Goal: Information Seeking & Learning: Compare options

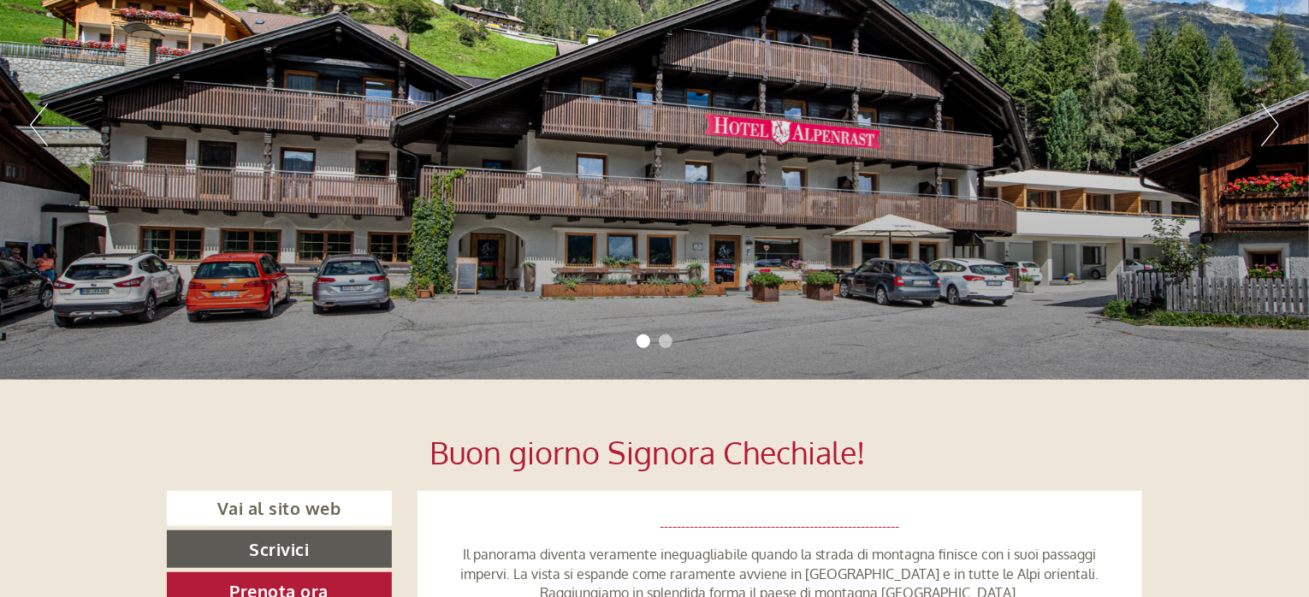
scroll to position [257, 0]
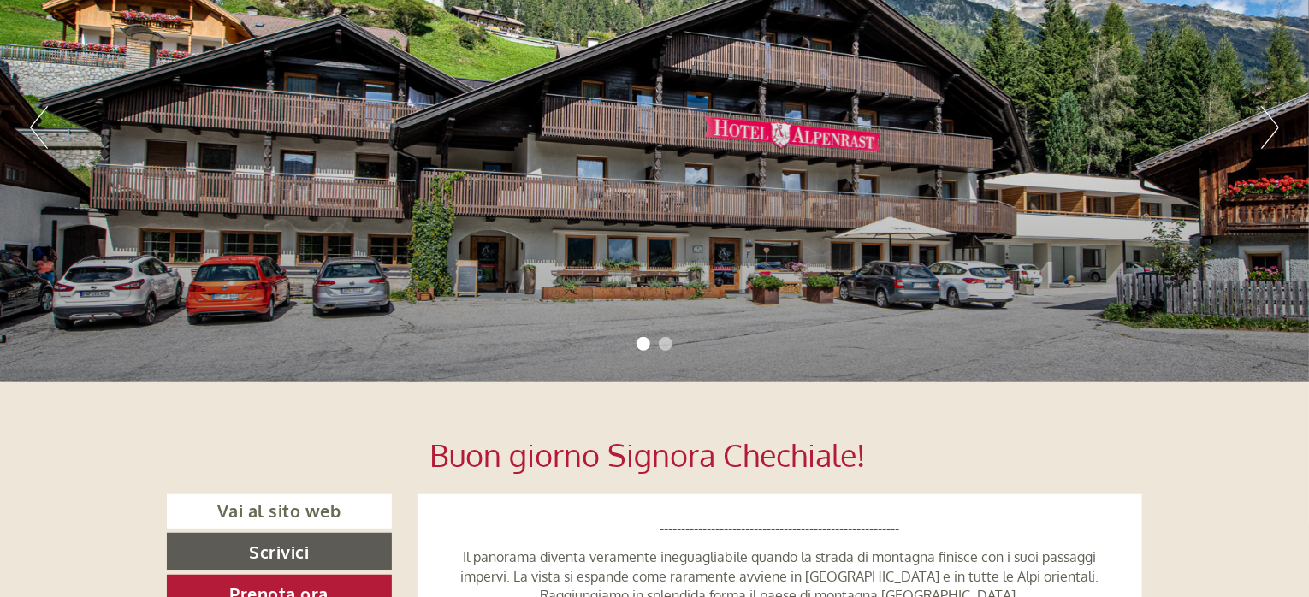
click at [668, 345] on li "2" at bounding box center [666, 344] width 14 height 14
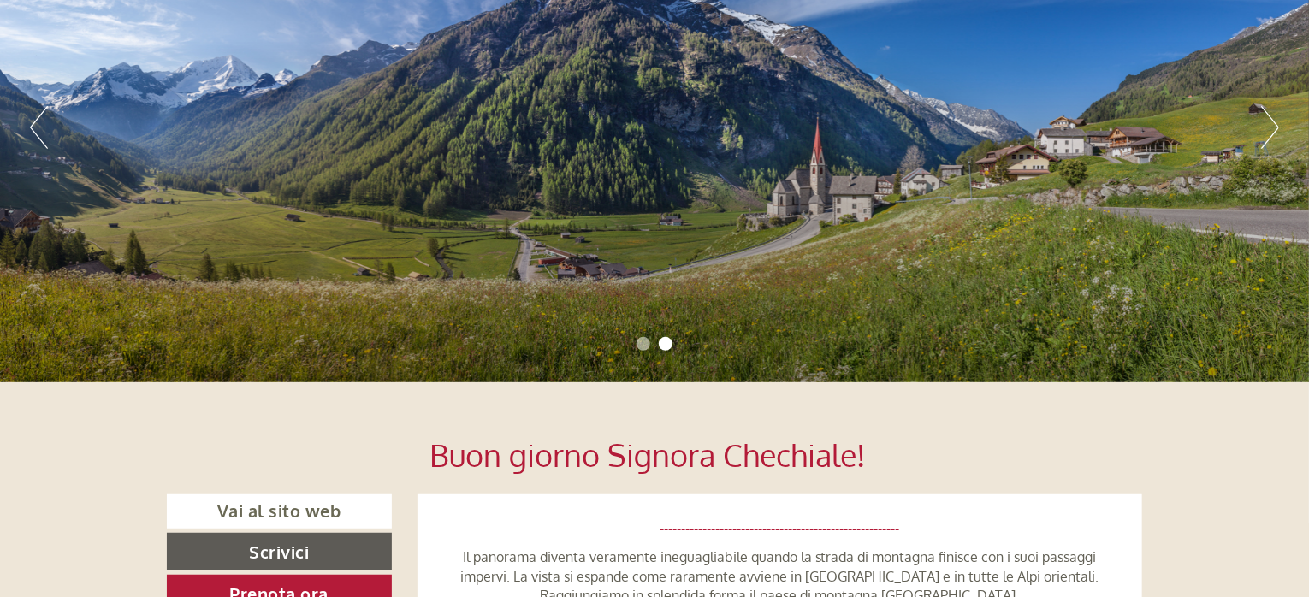
click at [637, 341] on li "1" at bounding box center [644, 344] width 14 height 14
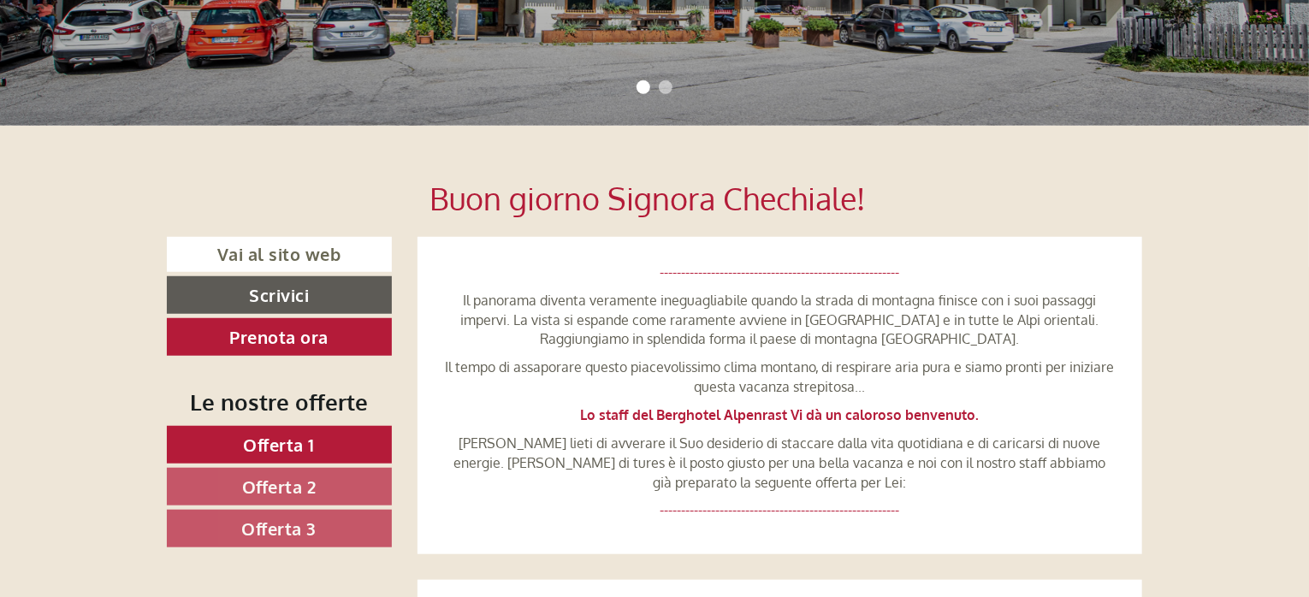
scroll to position [599, 0]
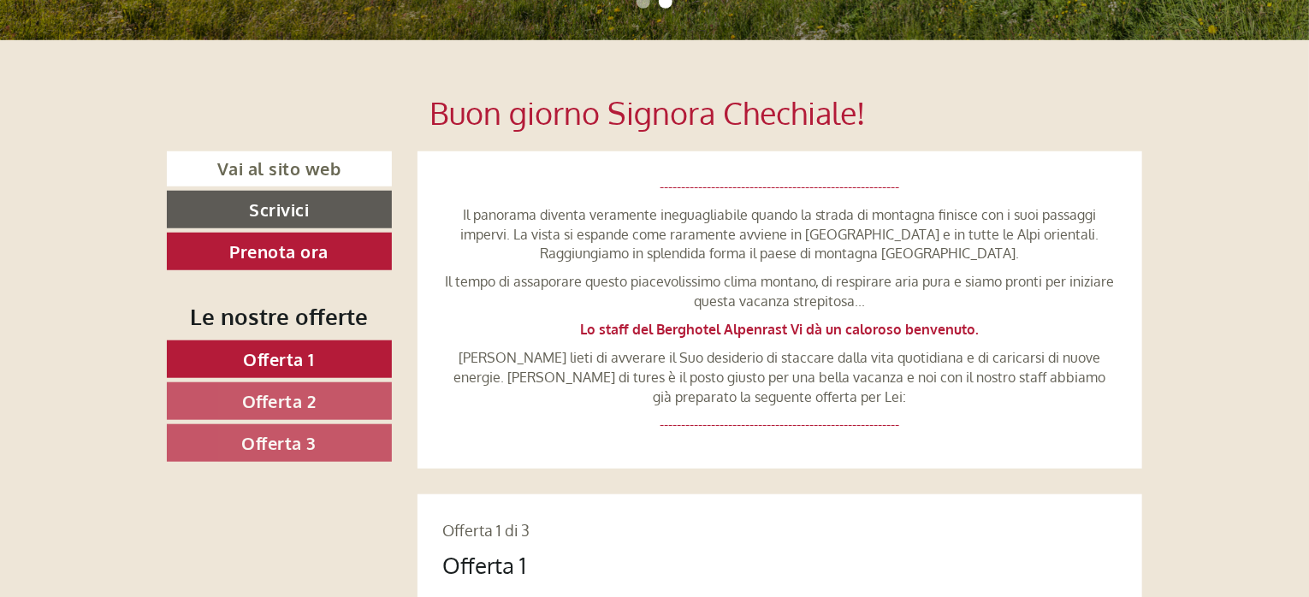
click at [325, 352] on link "Offerta 1" at bounding box center [279, 360] width 225 height 38
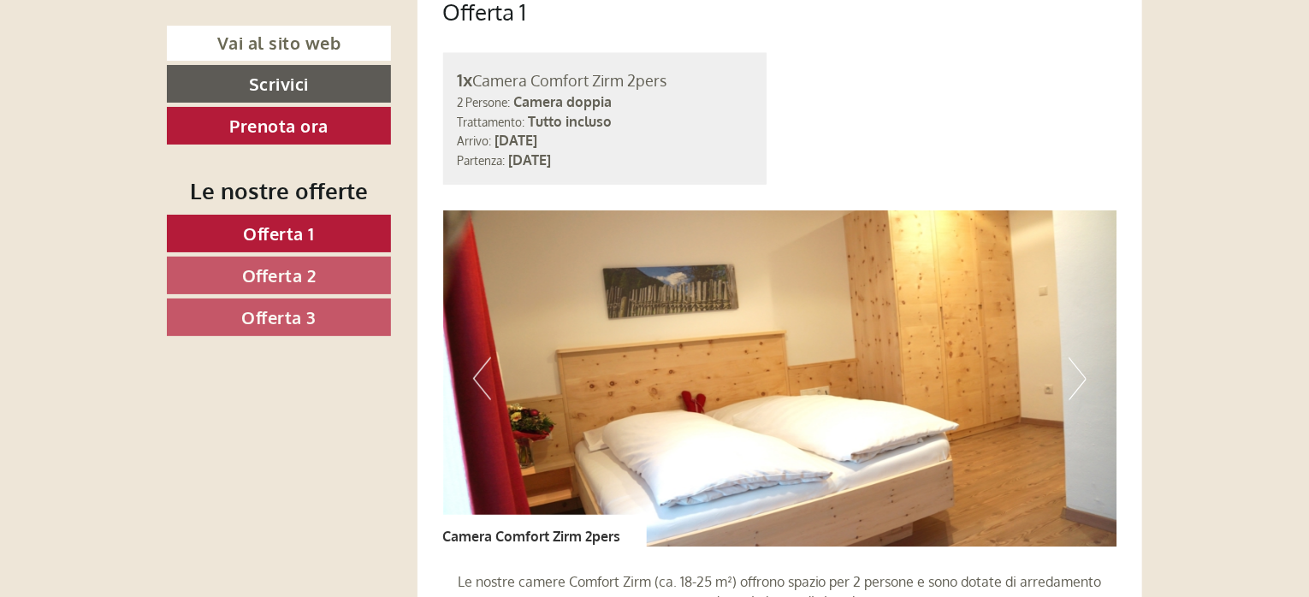
scroll to position [1179, 0]
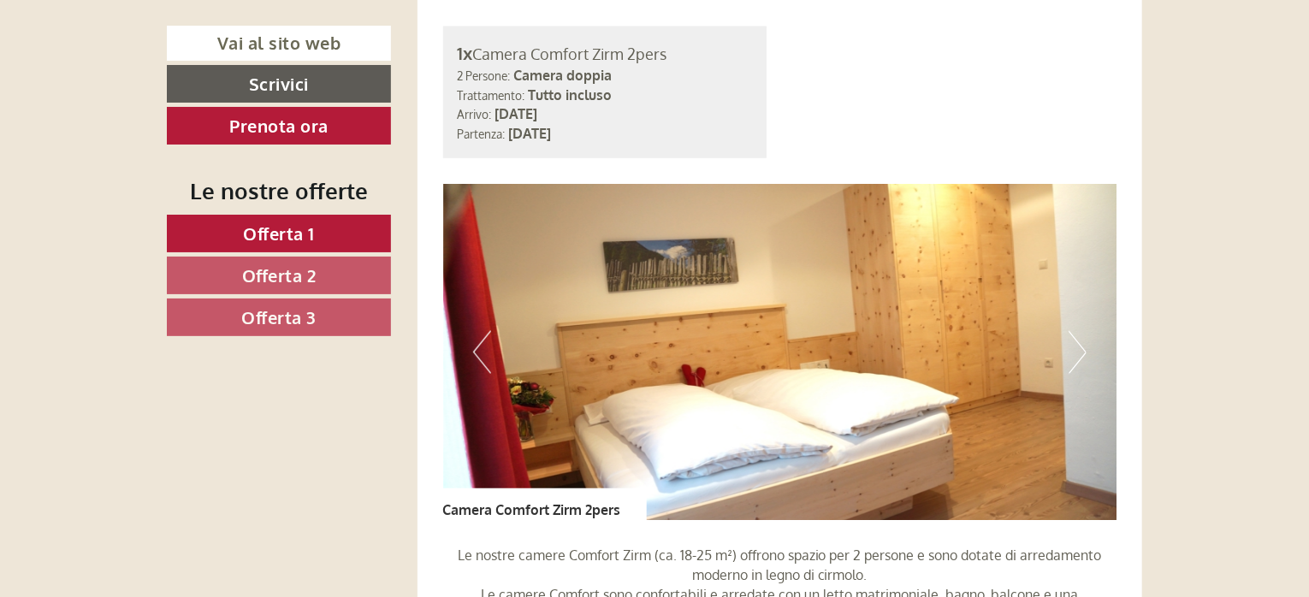
click at [1081, 350] on button "Next" at bounding box center [1078, 352] width 18 height 43
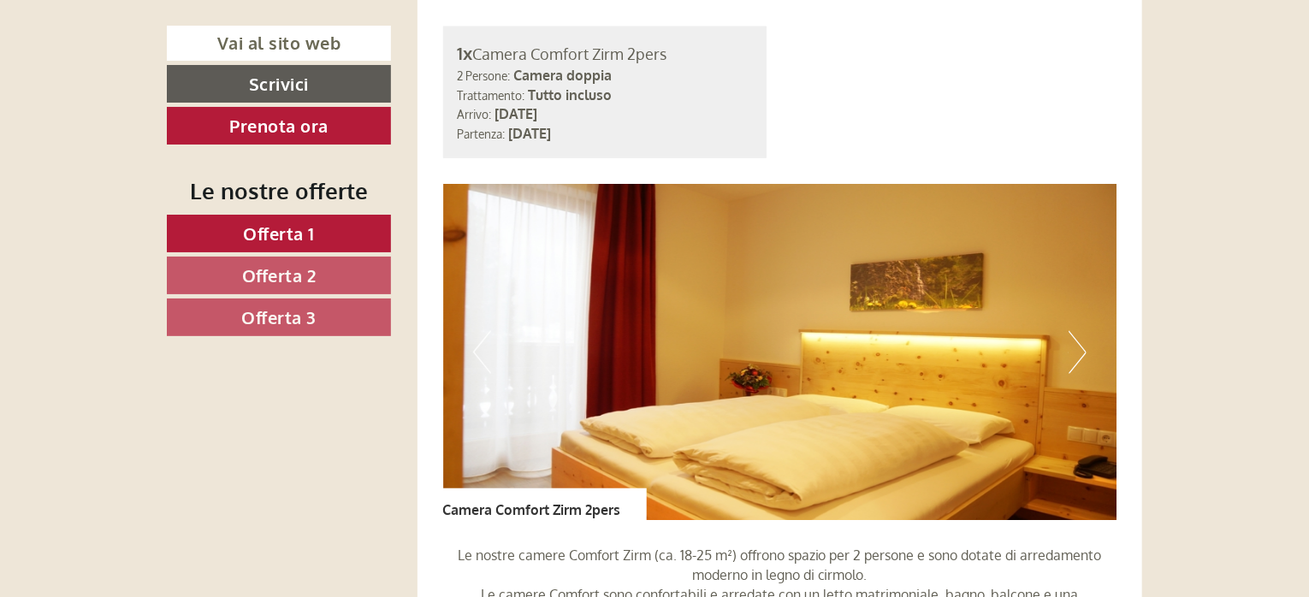
click at [1081, 350] on button "Next" at bounding box center [1078, 352] width 18 height 43
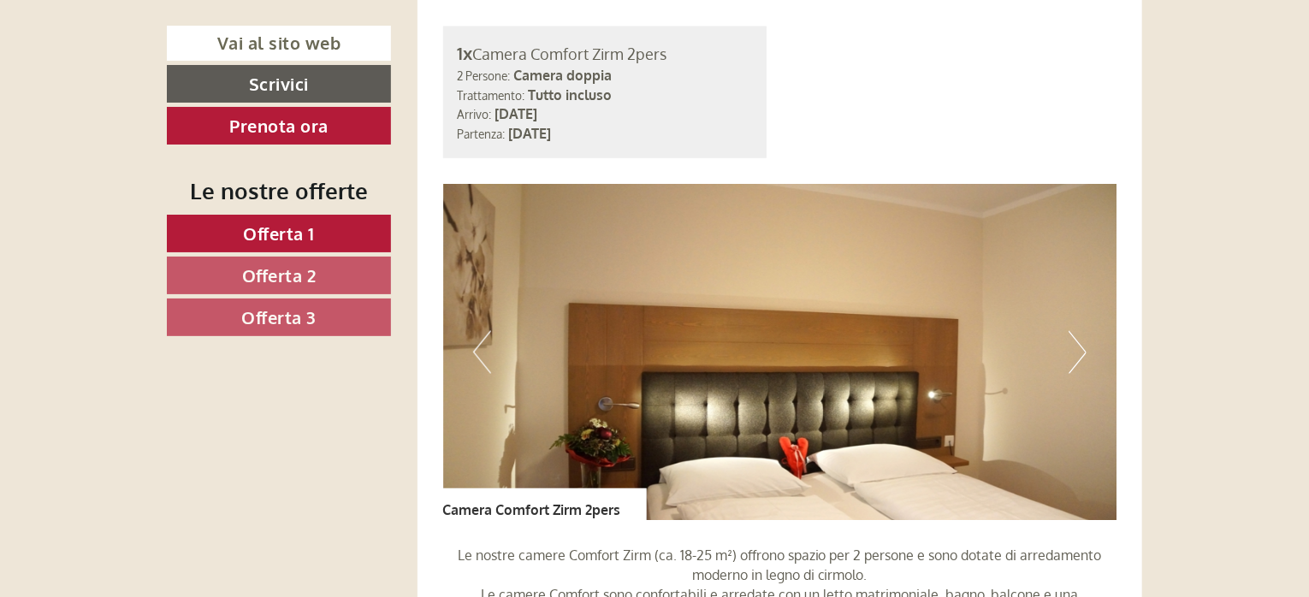
click at [1081, 350] on button "Next" at bounding box center [1078, 352] width 18 height 43
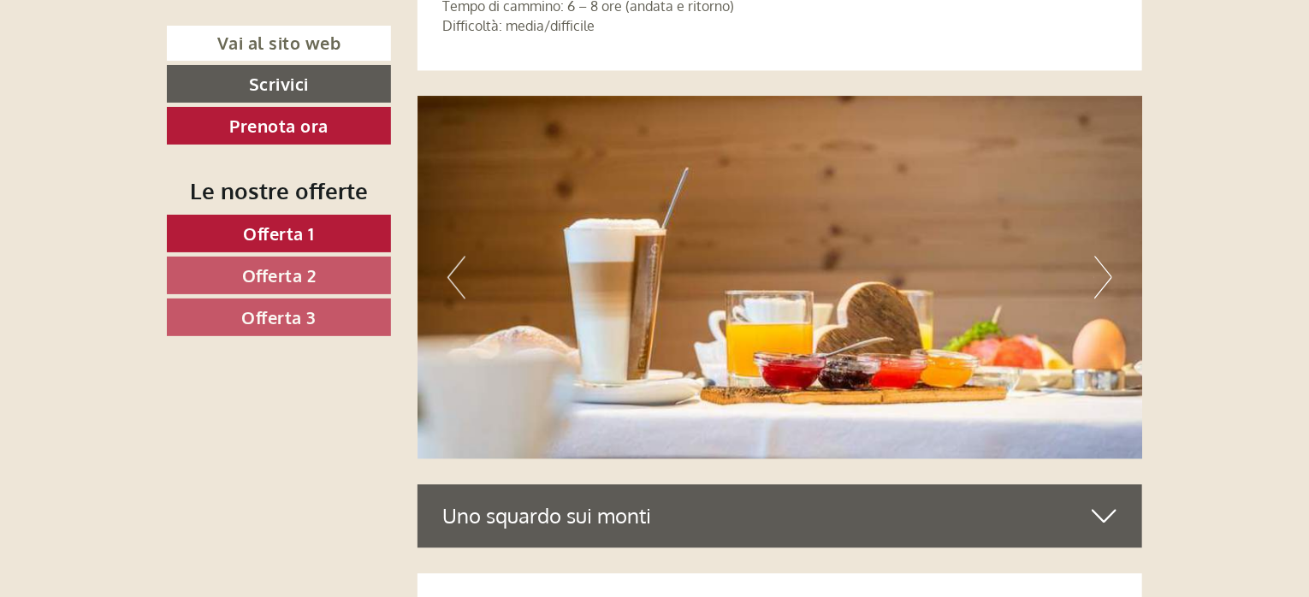
scroll to position [5029, 0]
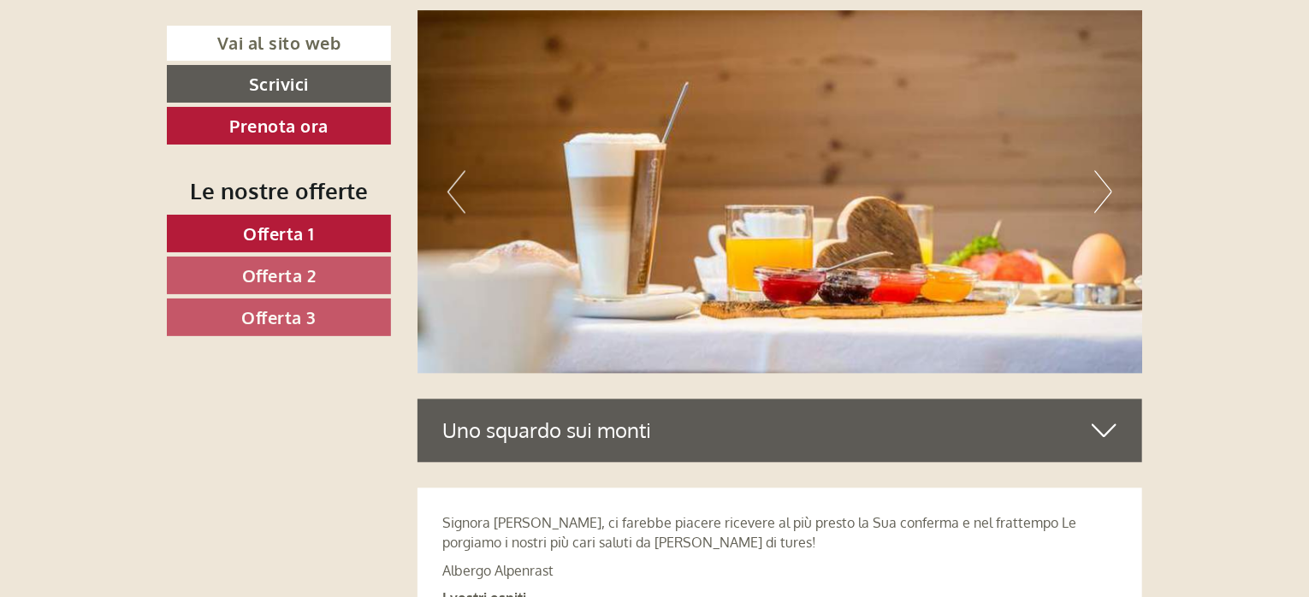
click at [1105, 188] on button "Next" at bounding box center [1103, 191] width 18 height 43
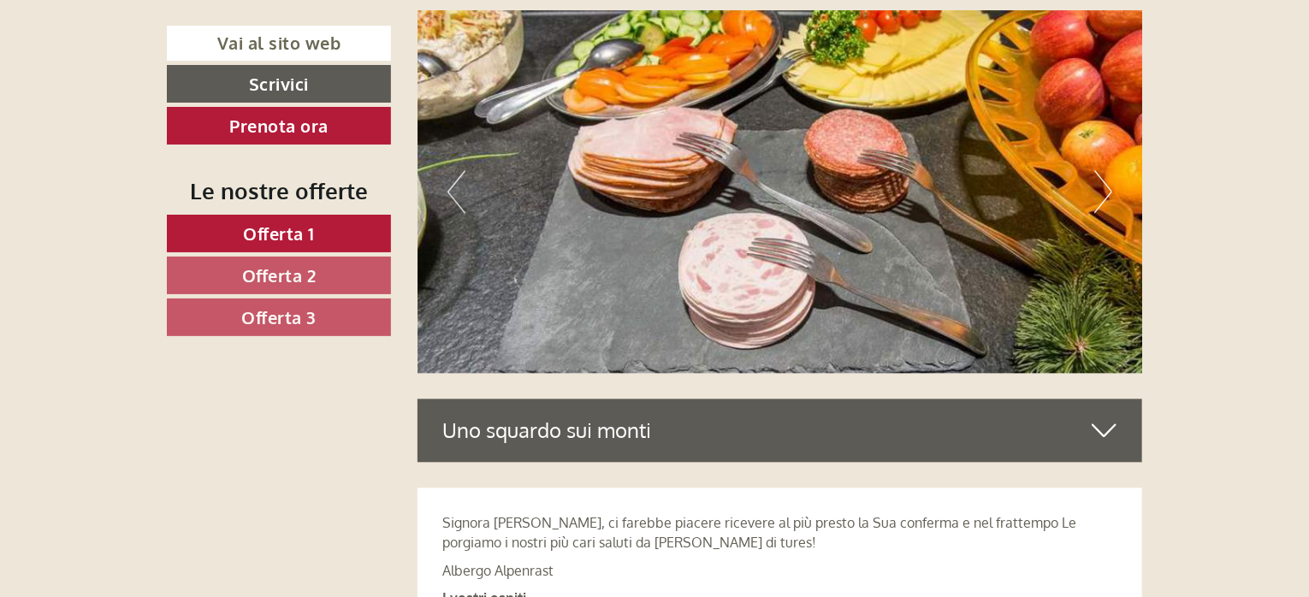
click at [1105, 189] on button "Next" at bounding box center [1103, 191] width 18 height 43
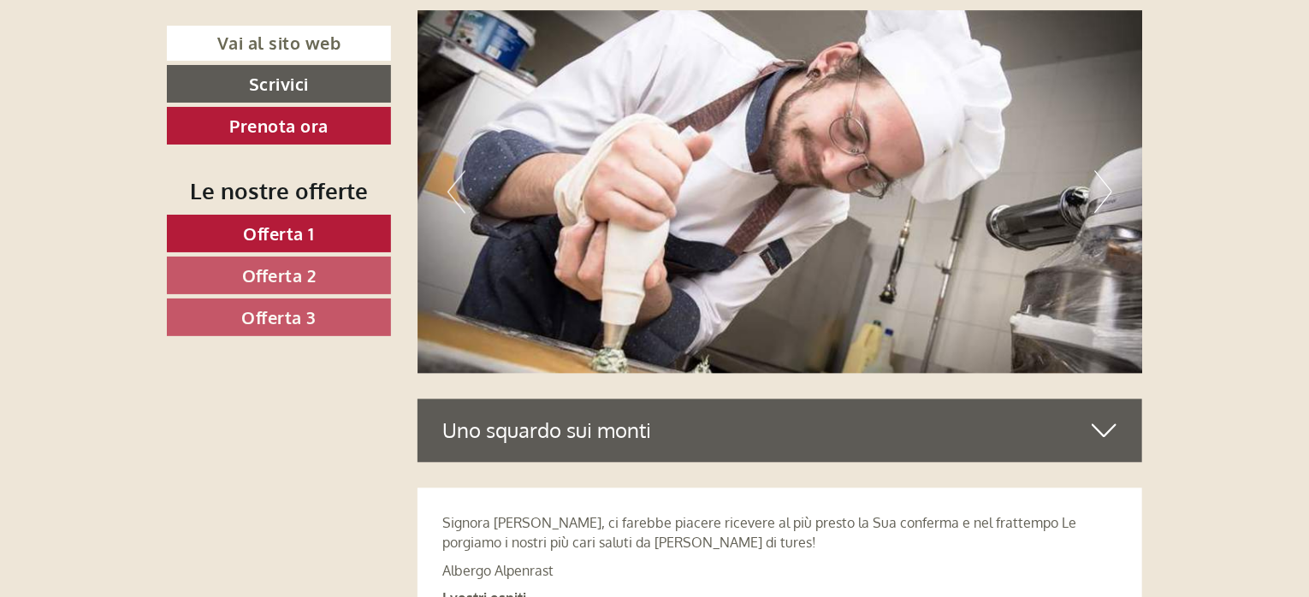
click at [1105, 189] on button "Next" at bounding box center [1103, 191] width 18 height 43
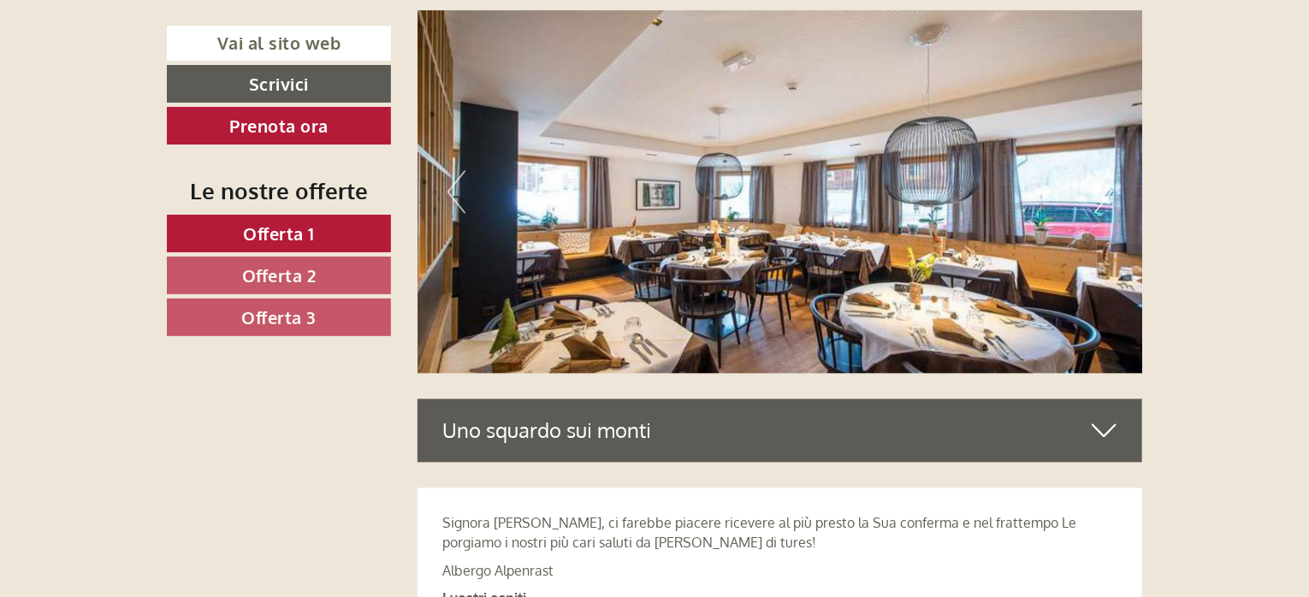
click at [1105, 189] on button "Next" at bounding box center [1103, 191] width 18 height 43
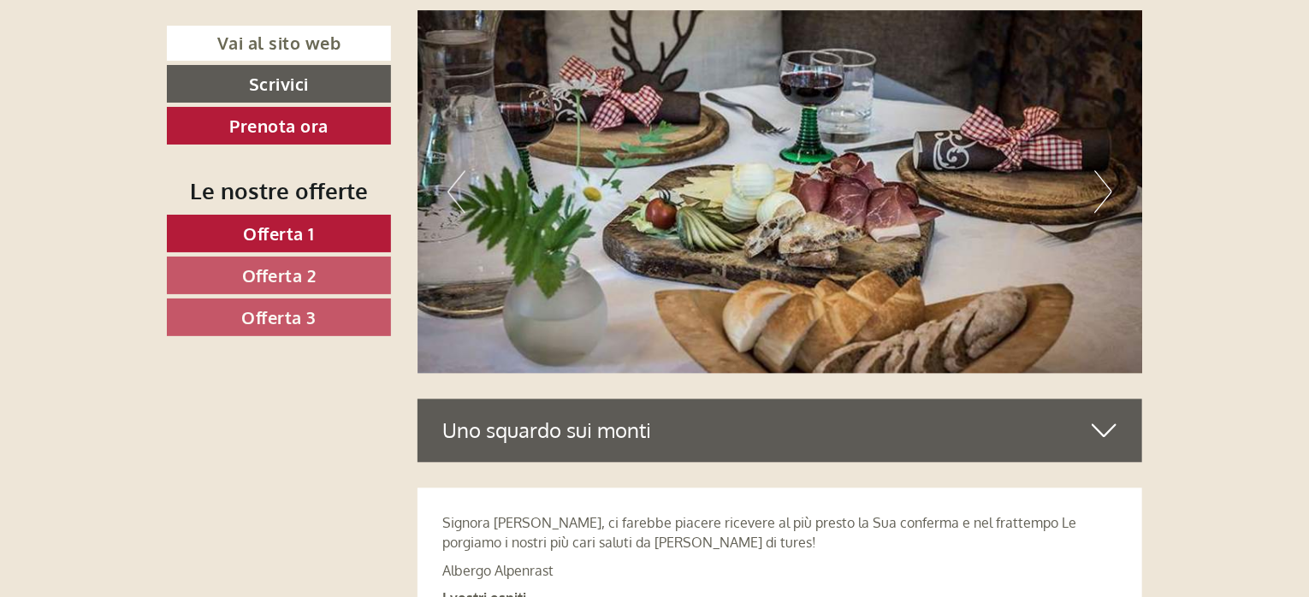
click at [1105, 189] on button "Next" at bounding box center [1103, 191] width 18 height 43
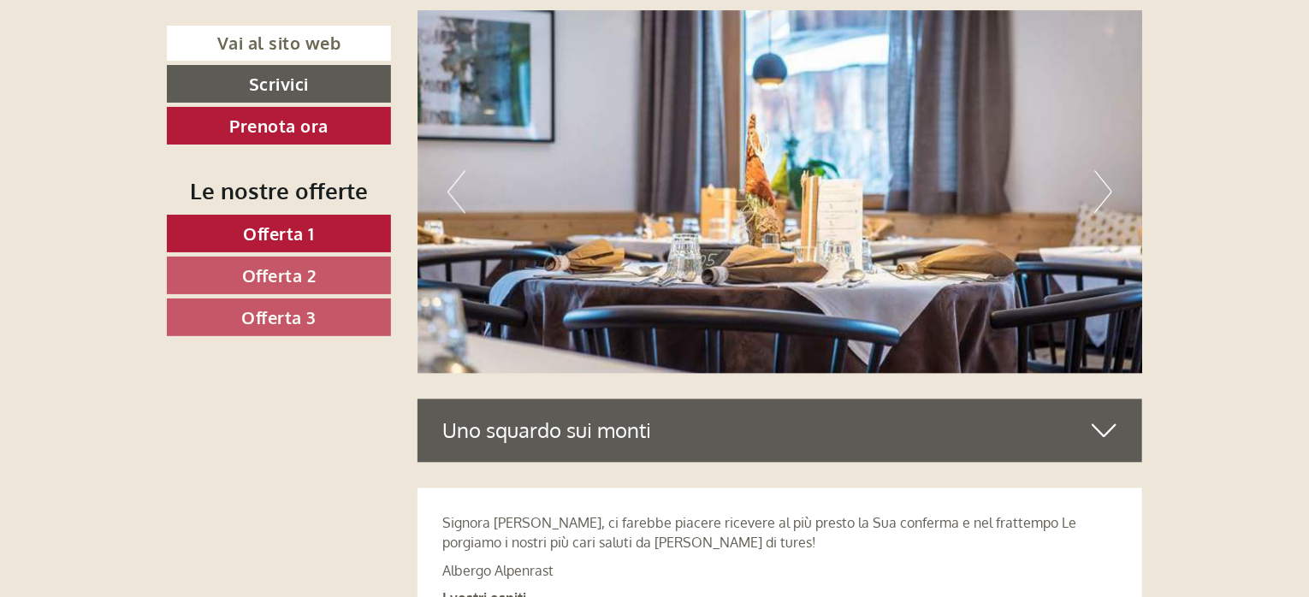
click at [1105, 193] on button "Next" at bounding box center [1103, 191] width 18 height 43
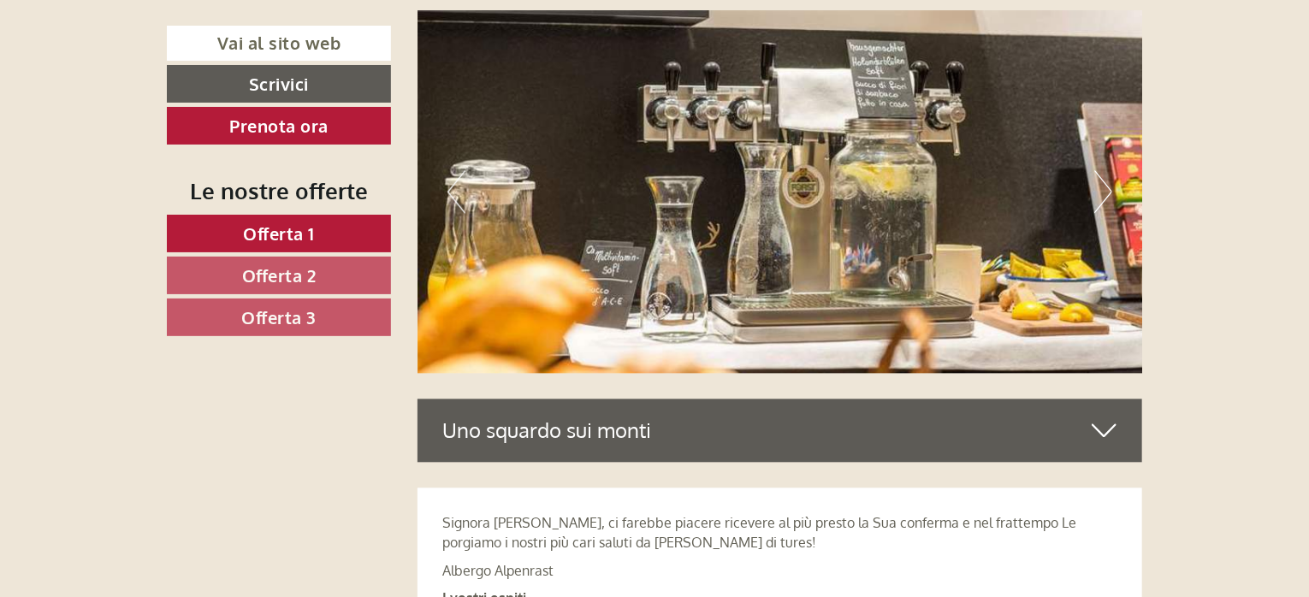
click at [1105, 193] on button "Next" at bounding box center [1103, 191] width 18 height 43
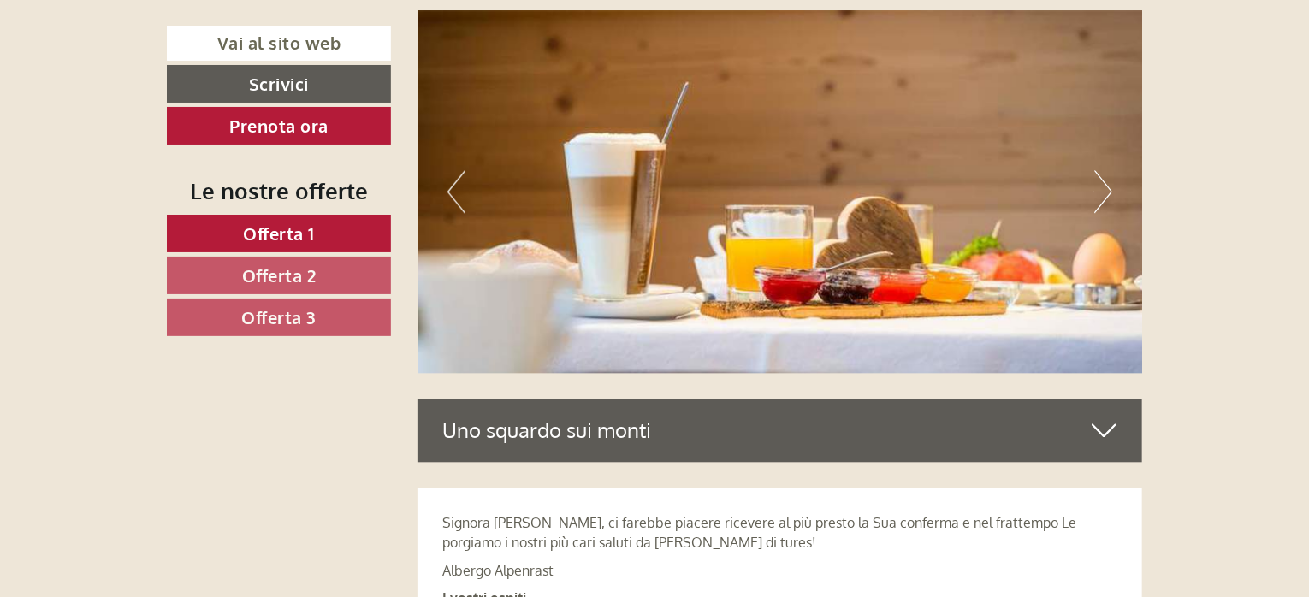
click at [1105, 193] on button "Next" at bounding box center [1103, 191] width 18 height 43
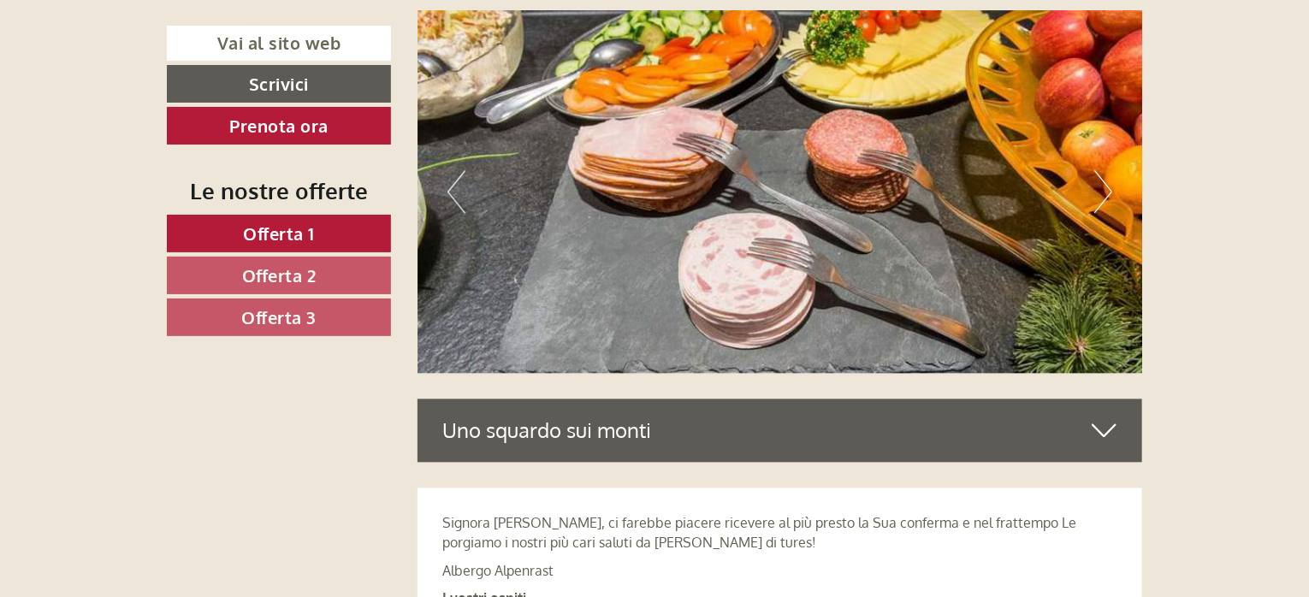
click at [1105, 193] on button "Next" at bounding box center [1103, 191] width 18 height 43
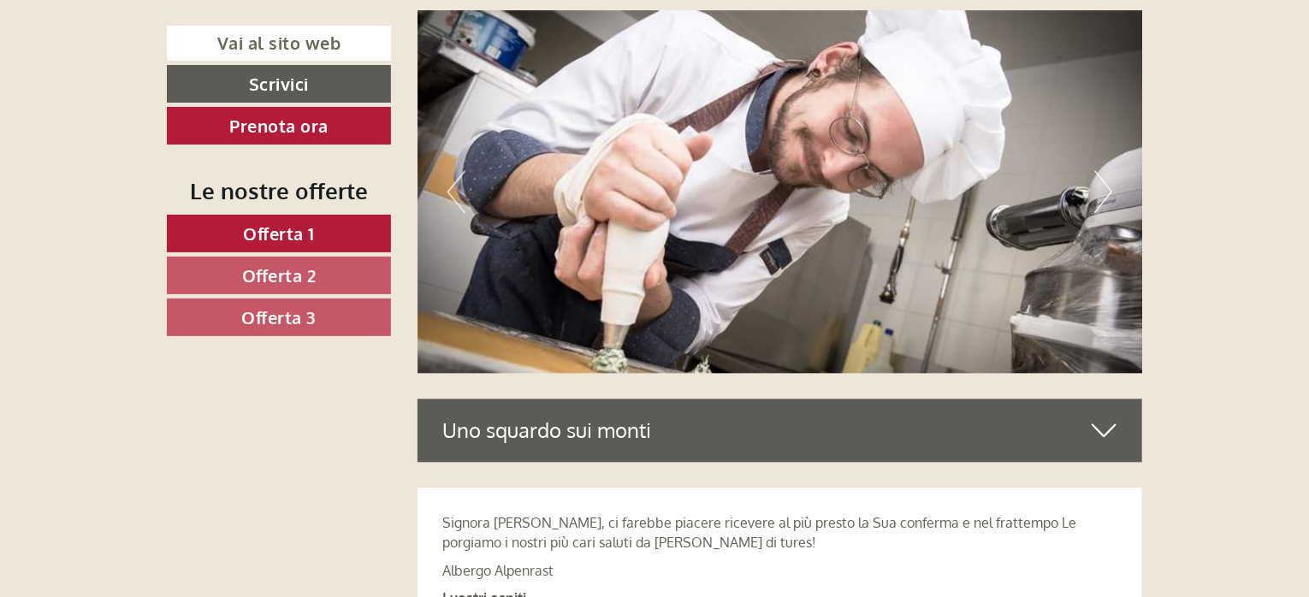
click at [1105, 193] on button "Next" at bounding box center [1103, 191] width 18 height 43
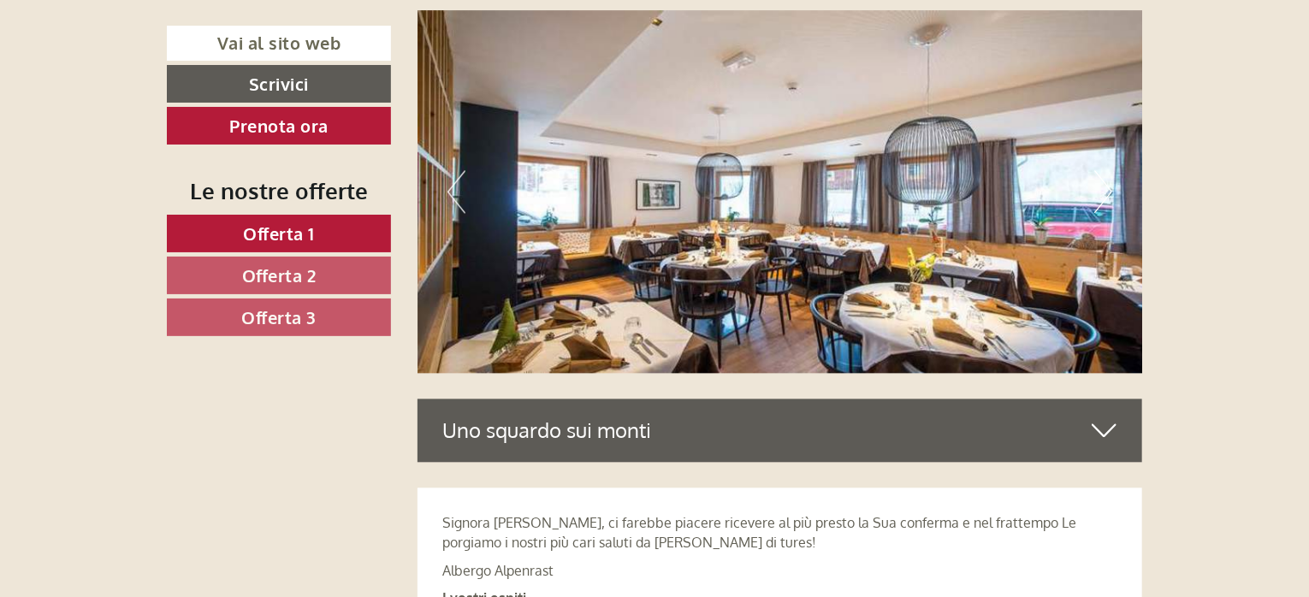
click at [1105, 193] on button "Next" at bounding box center [1103, 191] width 18 height 43
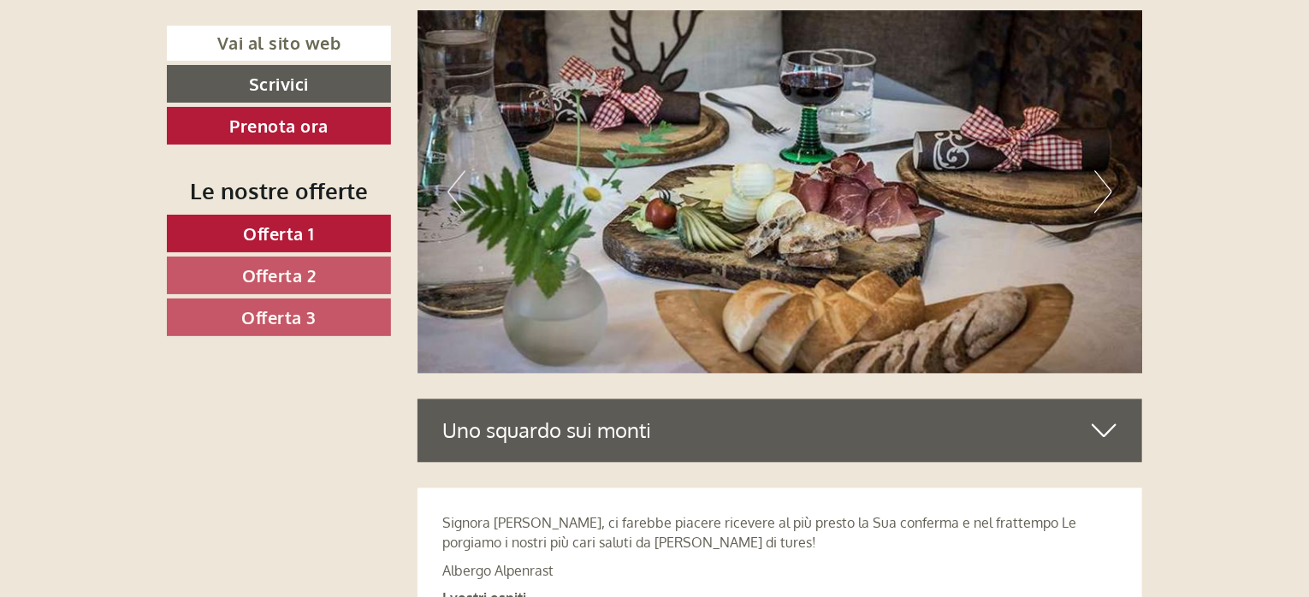
click at [1105, 193] on button "Next" at bounding box center [1103, 191] width 18 height 43
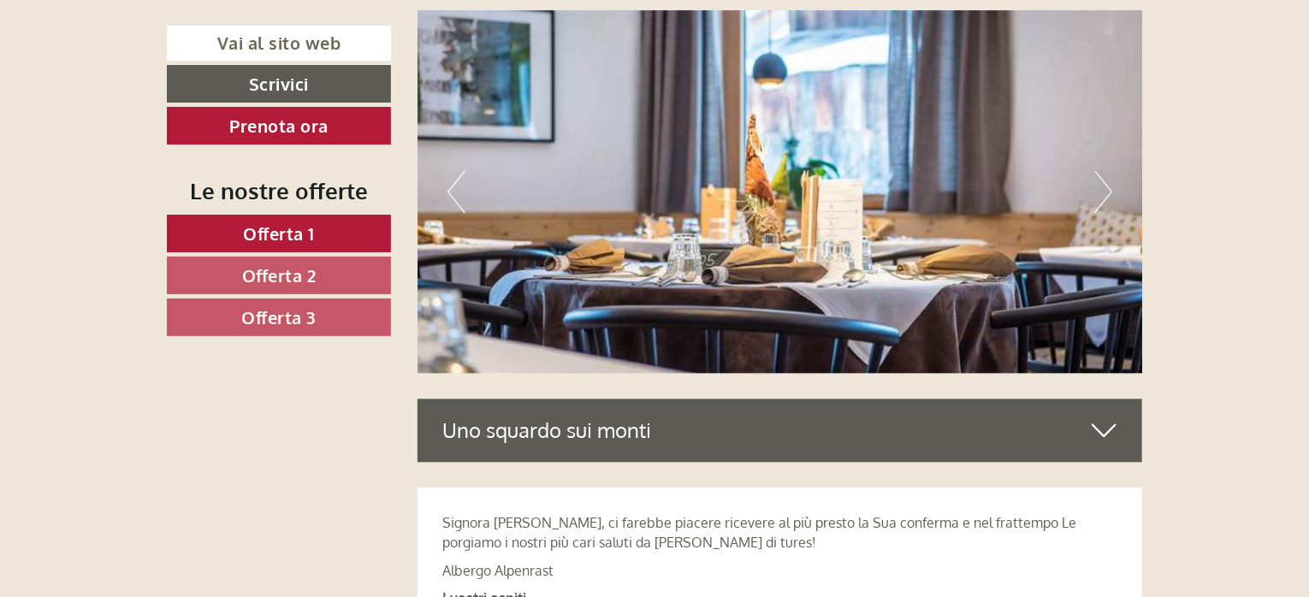
click at [1105, 193] on button "Next" at bounding box center [1103, 191] width 18 height 43
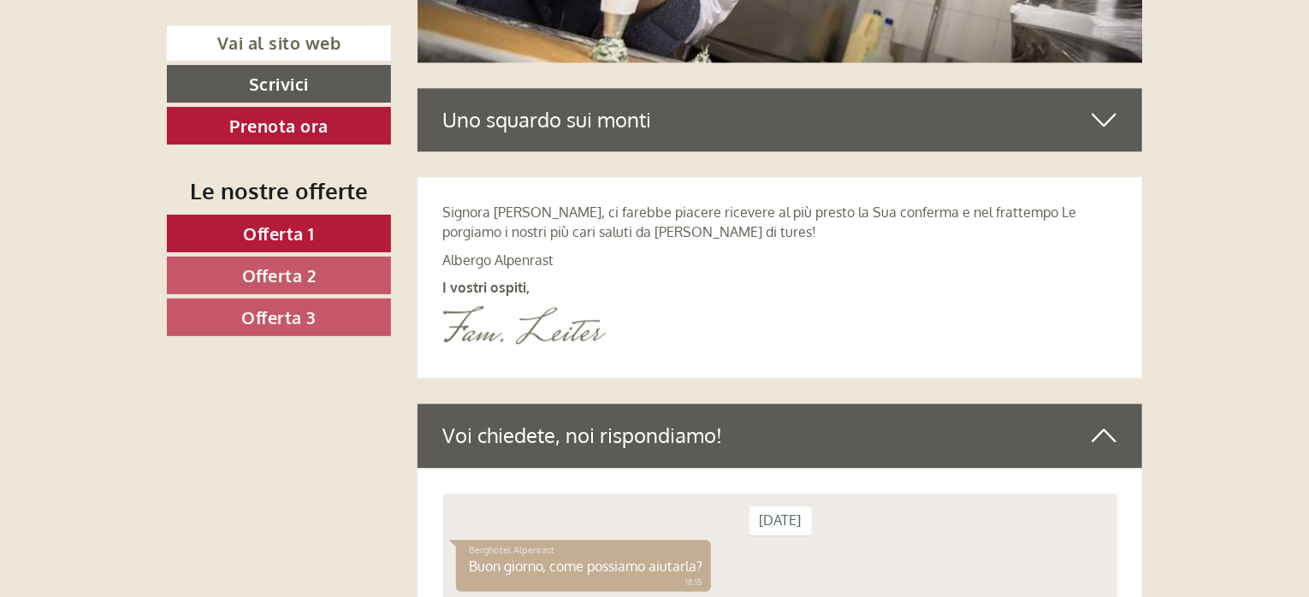
scroll to position [5200, 0]
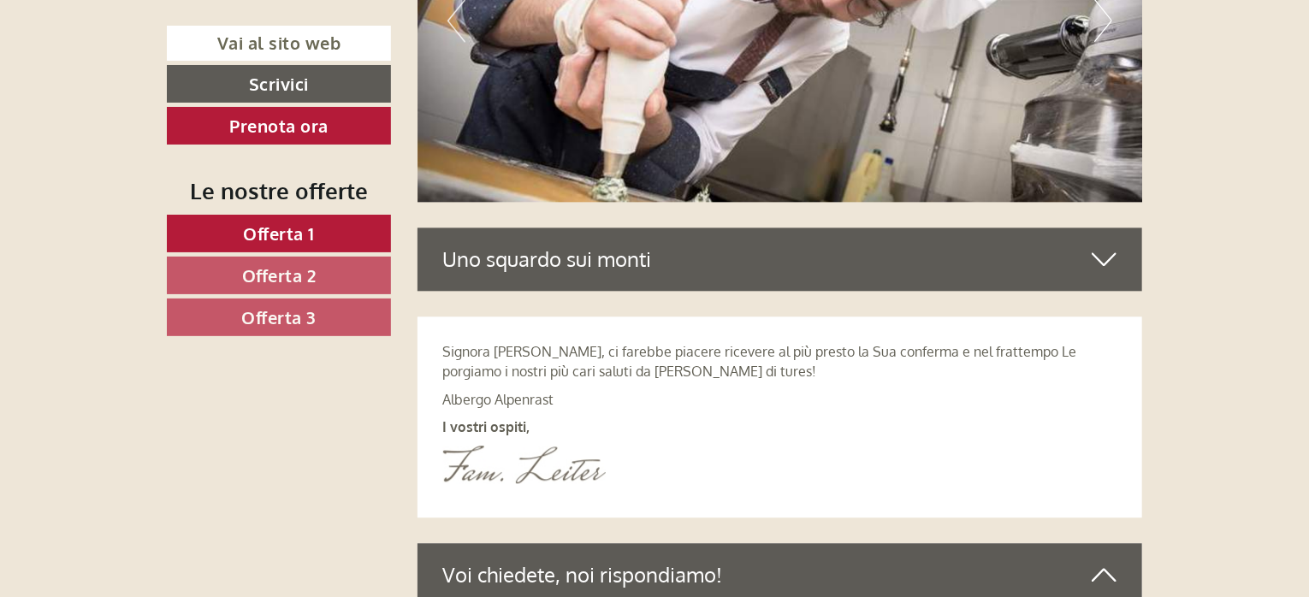
click at [1102, 261] on icon at bounding box center [1104, 259] width 25 height 29
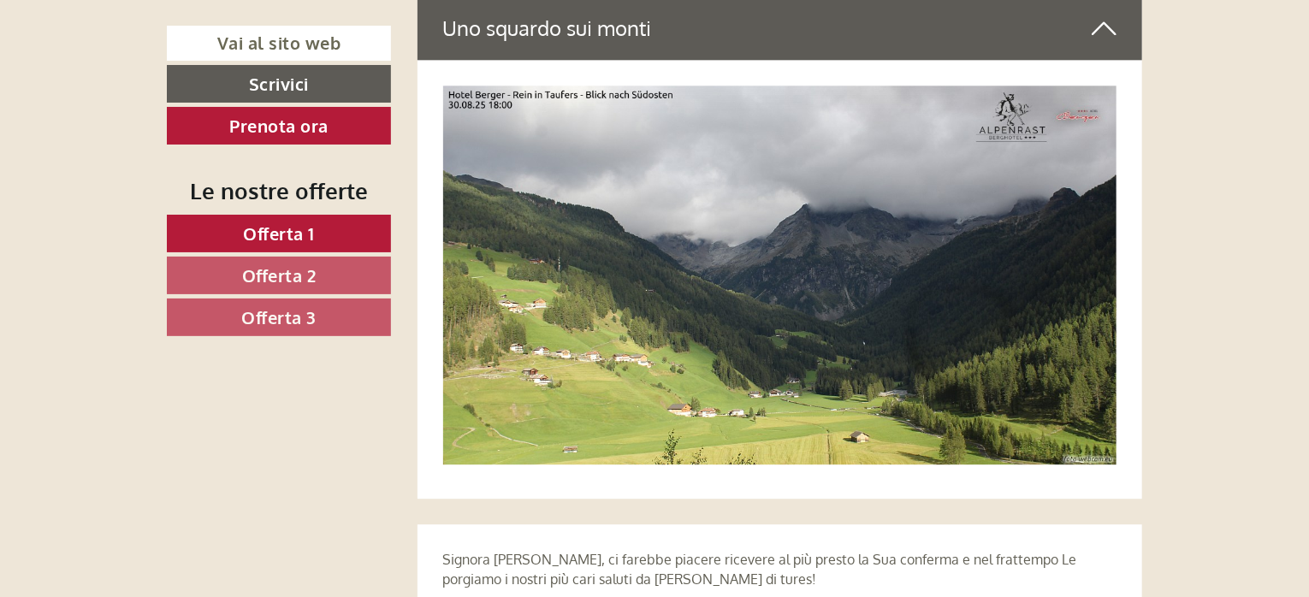
scroll to position [5457, 0]
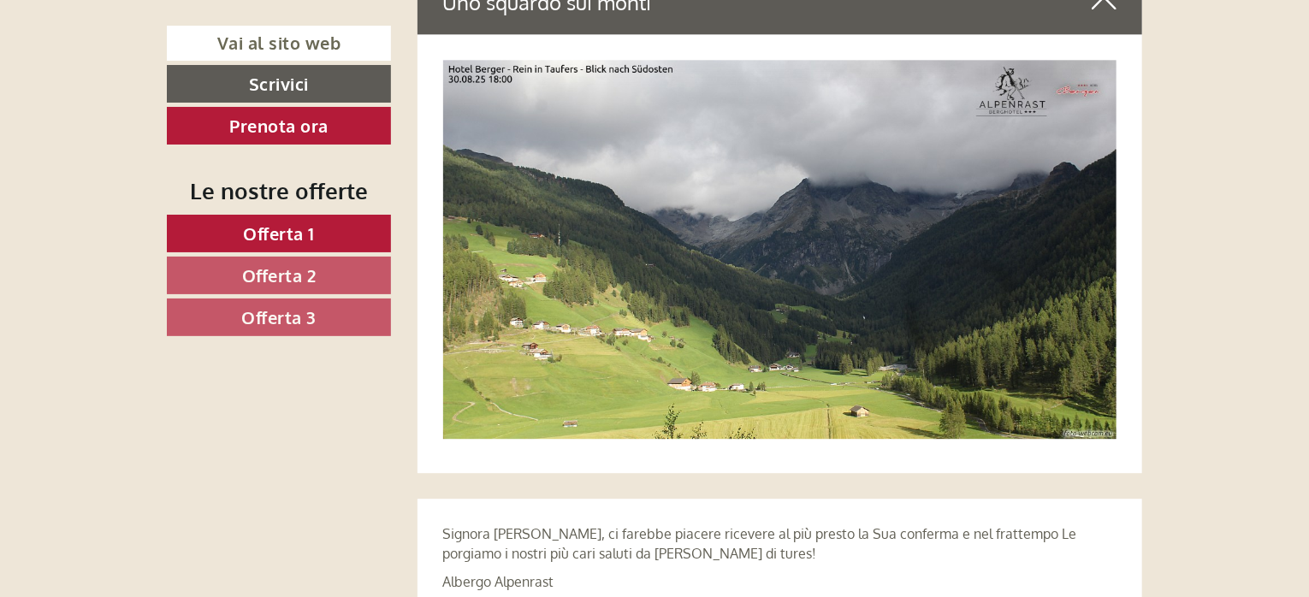
click at [1122, 278] on div at bounding box center [781, 253] width 726 height 439
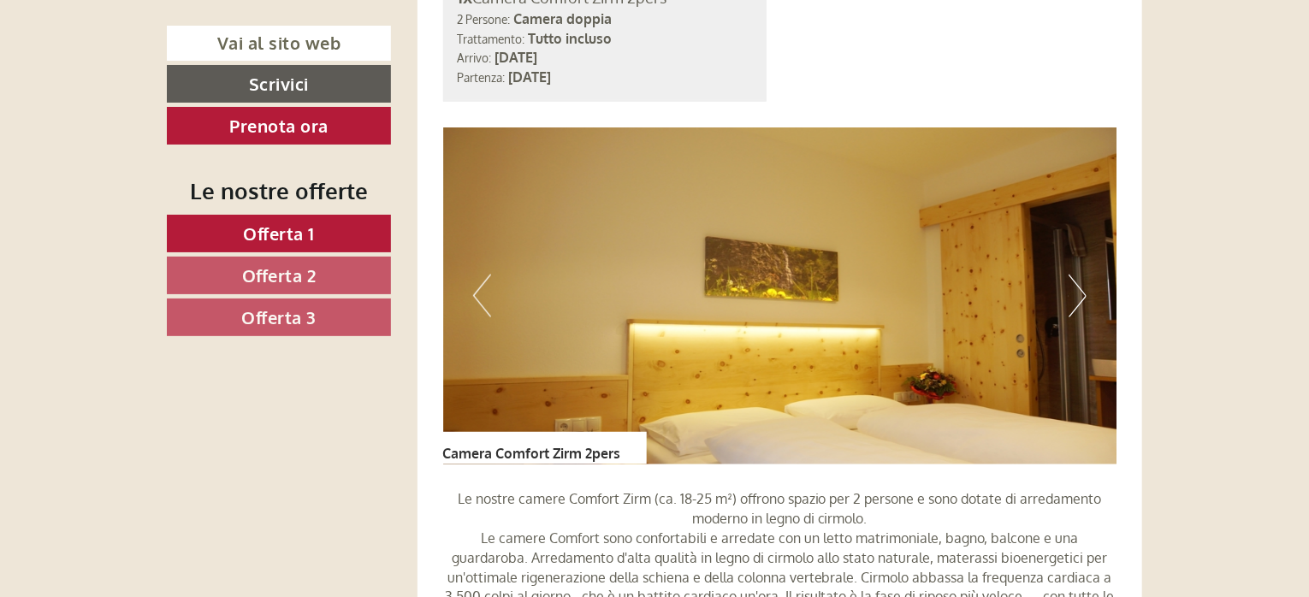
scroll to position [1265, 0]
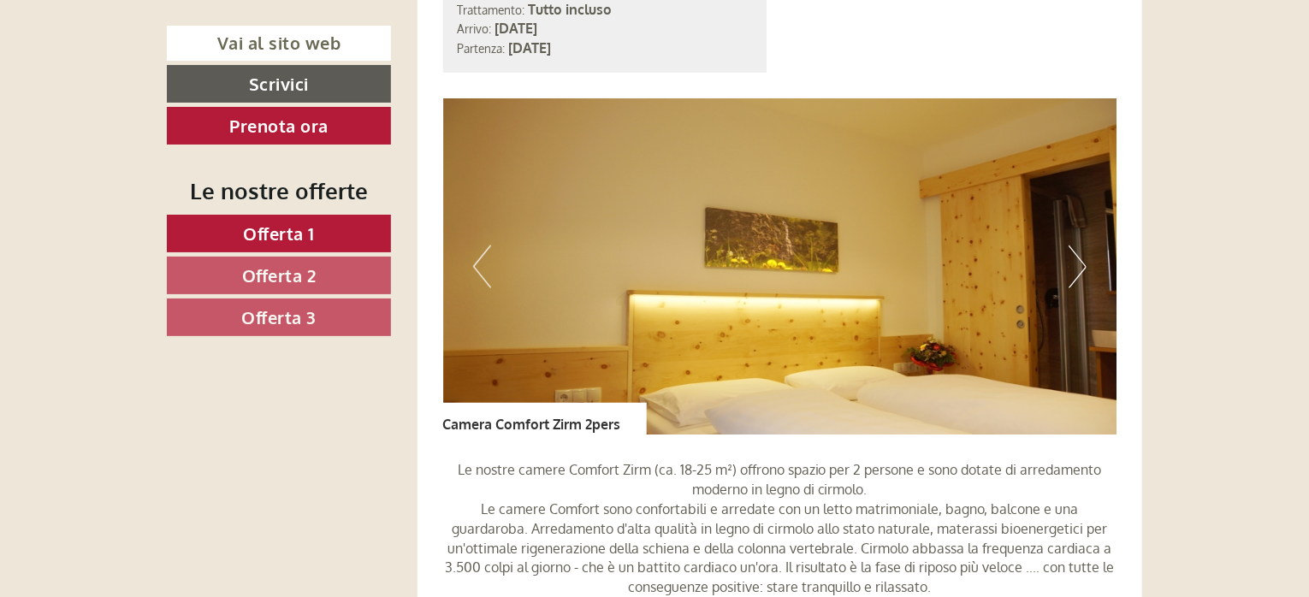
click at [1083, 269] on button "Next" at bounding box center [1078, 267] width 18 height 43
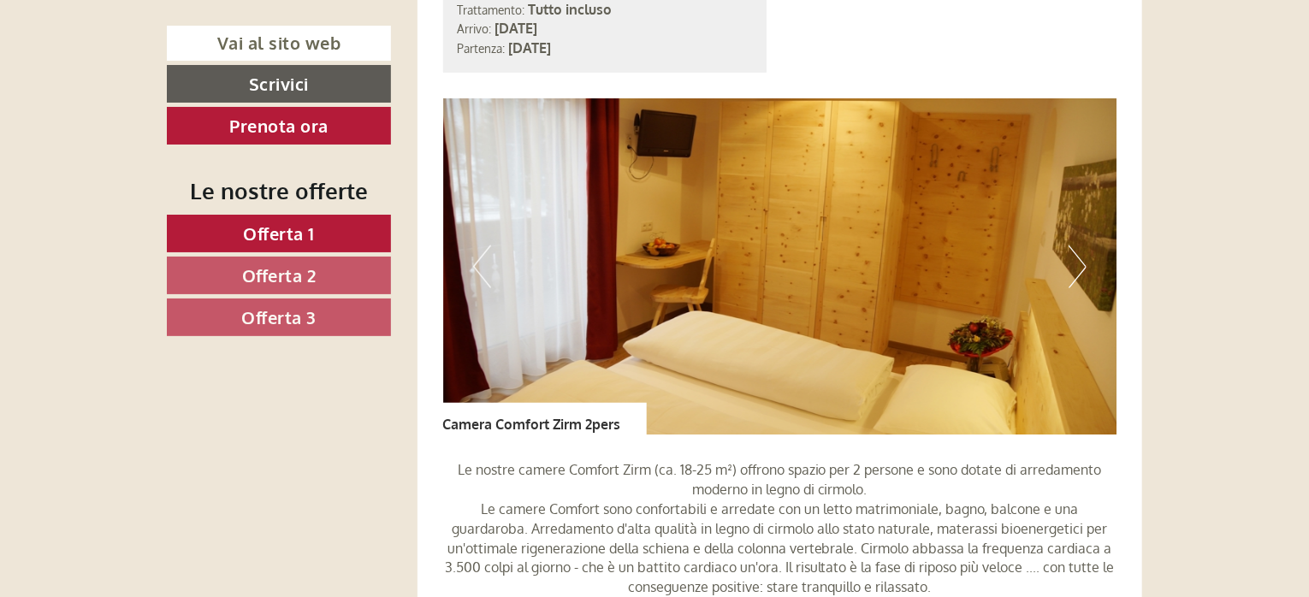
click at [1083, 270] on button "Next" at bounding box center [1078, 267] width 18 height 43
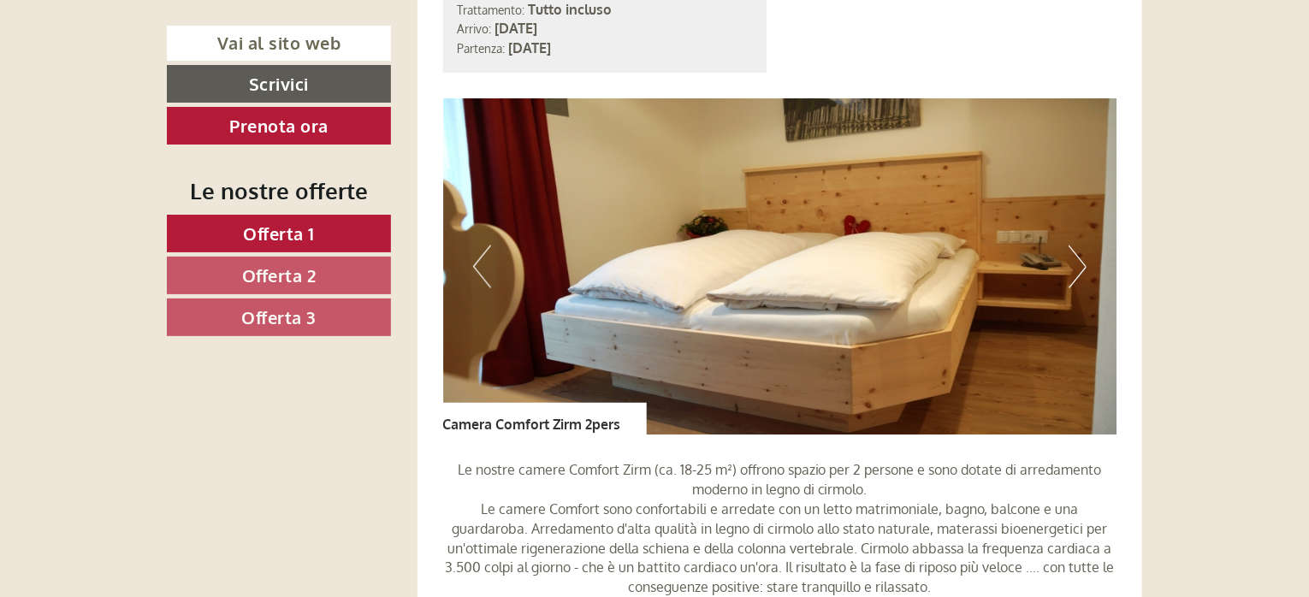
click at [1083, 270] on button "Next" at bounding box center [1078, 267] width 18 height 43
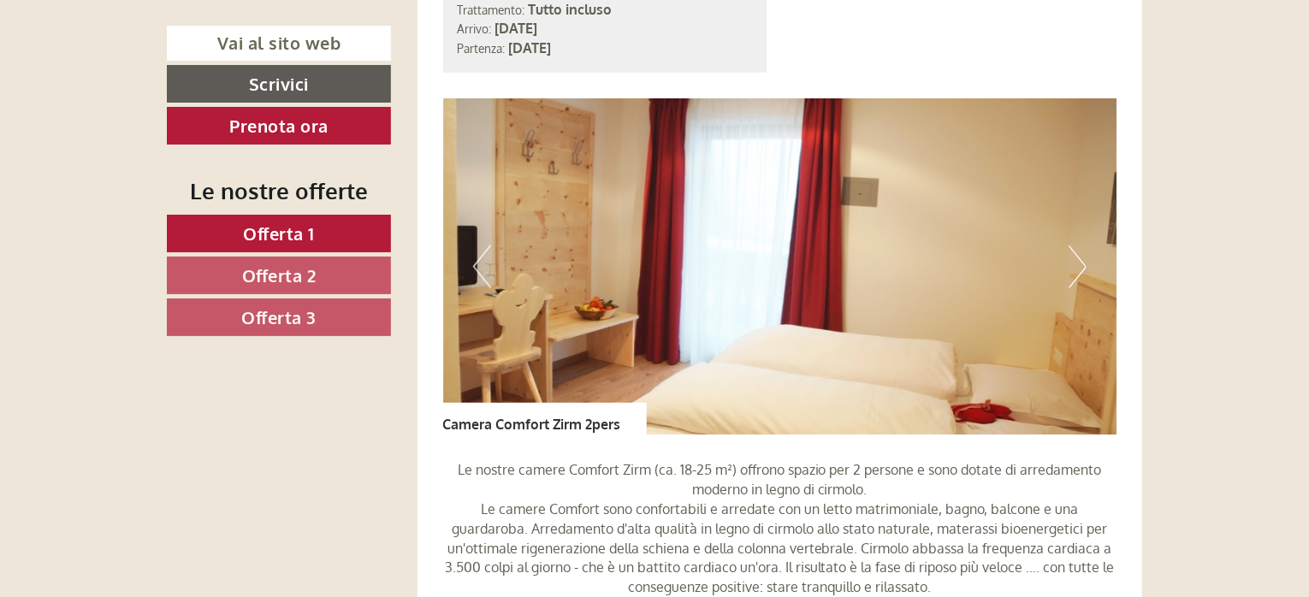
click at [1083, 270] on button "Next" at bounding box center [1078, 267] width 18 height 43
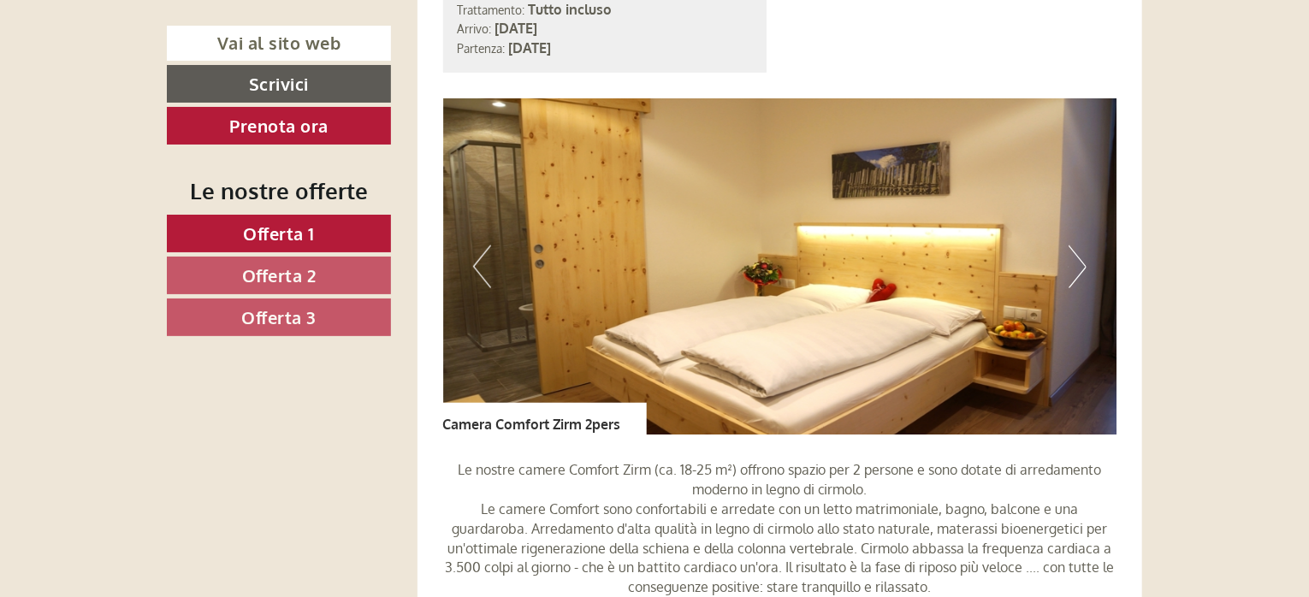
click at [1083, 270] on button "Next" at bounding box center [1078, 267] width 18 height 43
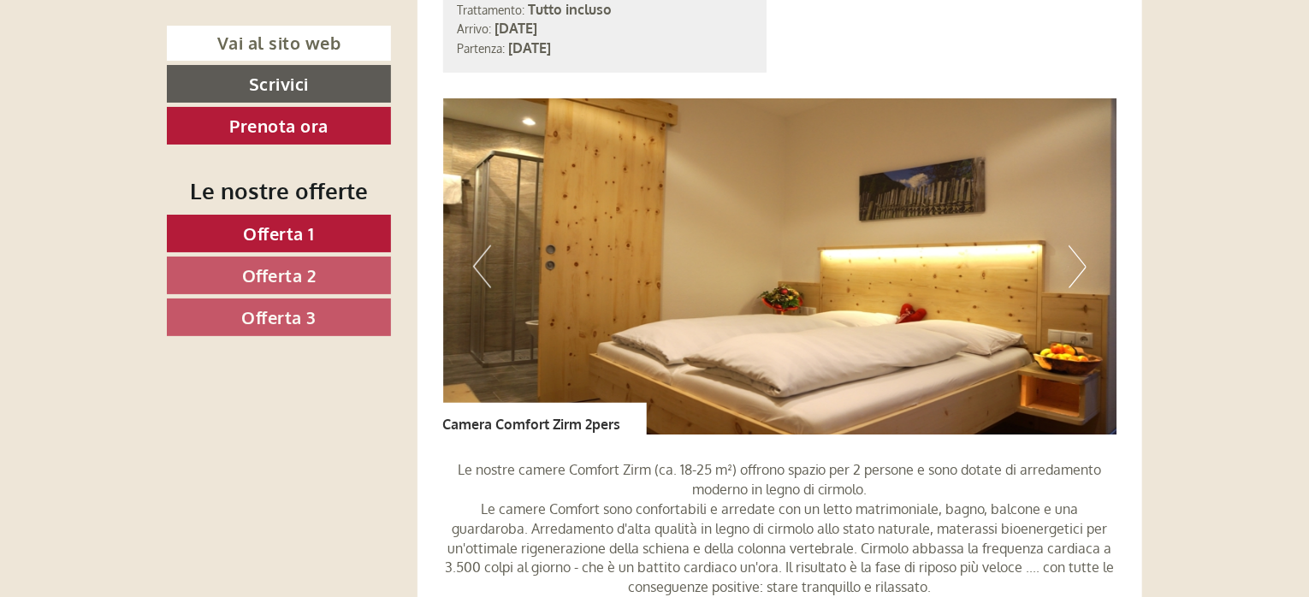
click at [1083, 270] on button "Next" at bounding box center [1078, 267] width 18 height 43
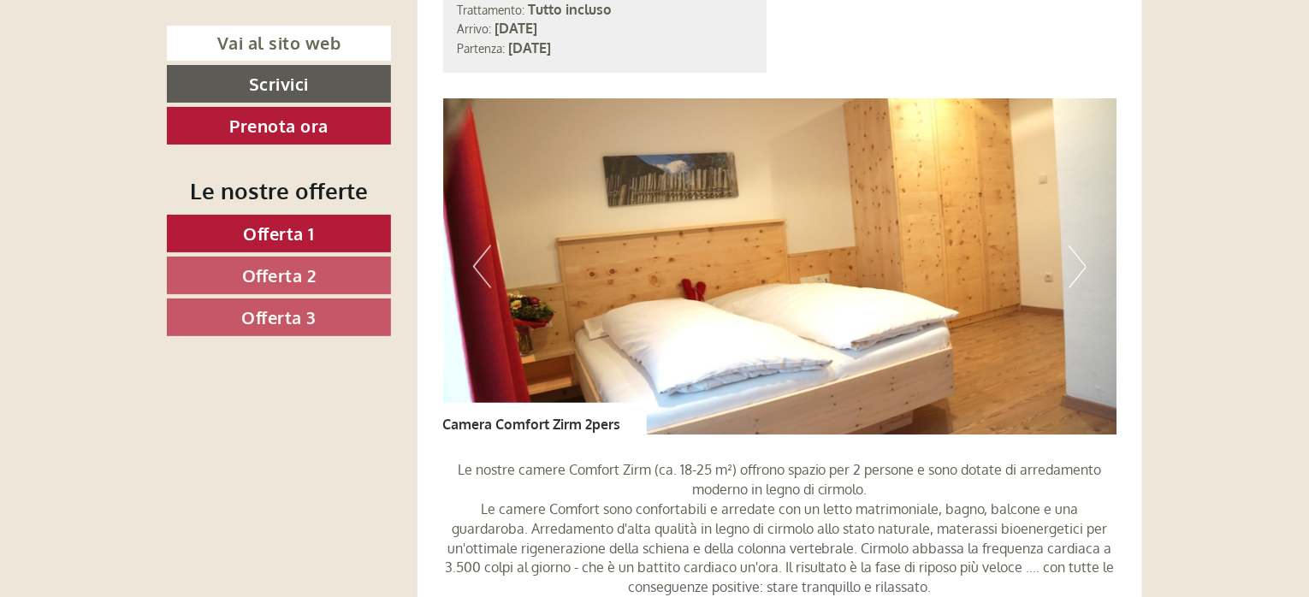
click at [1083, 270] on button "Next" at bounding box center [1078, 267] width 18 height 43
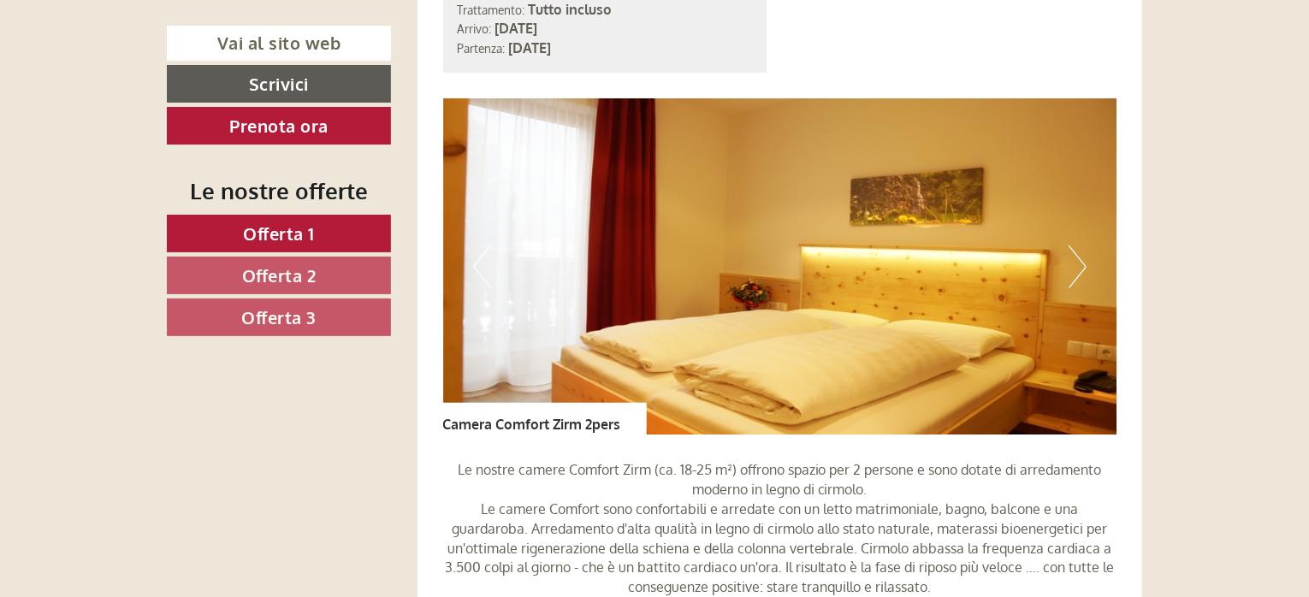
click at [1083, 270] on button "Next" at bounding box center [1078, 267] width 18 height 43
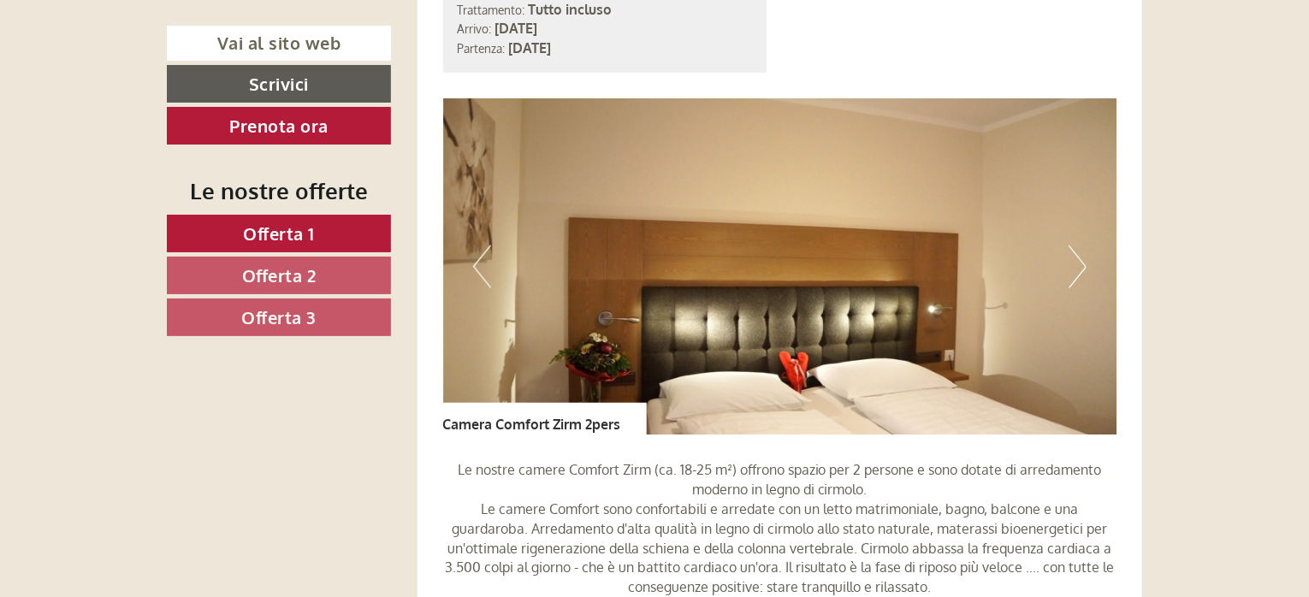
click at [1083, 270] on button "Next" at bounding box center [1078, 267] width 18 height 43
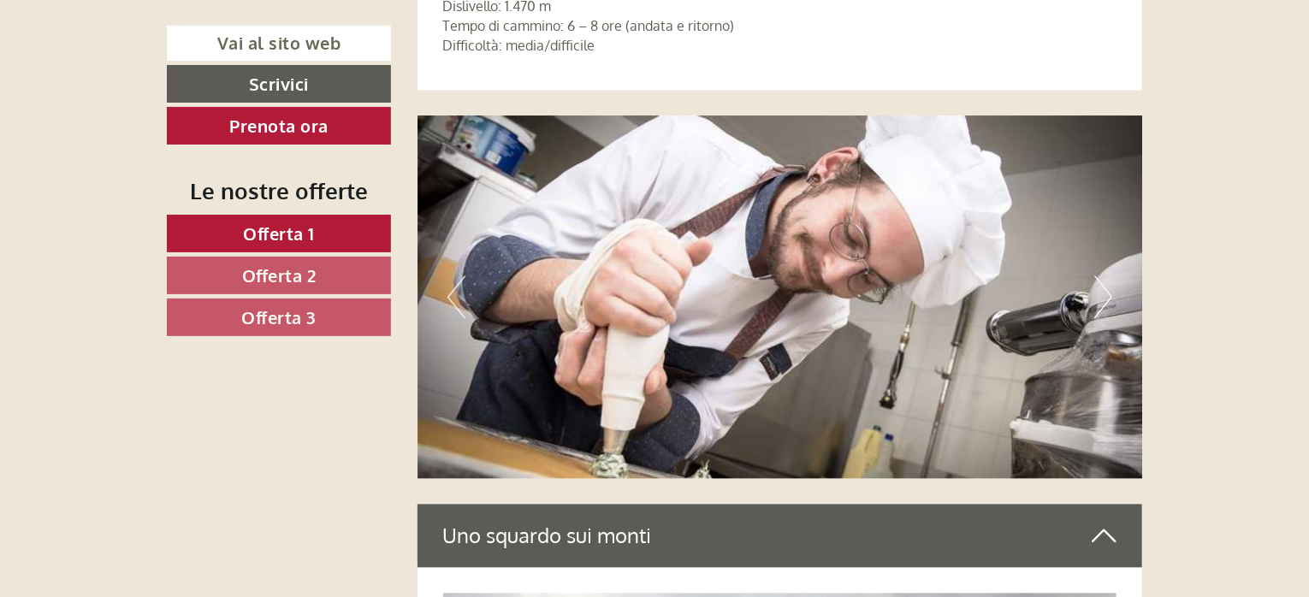
scroll to position [5029, 0]
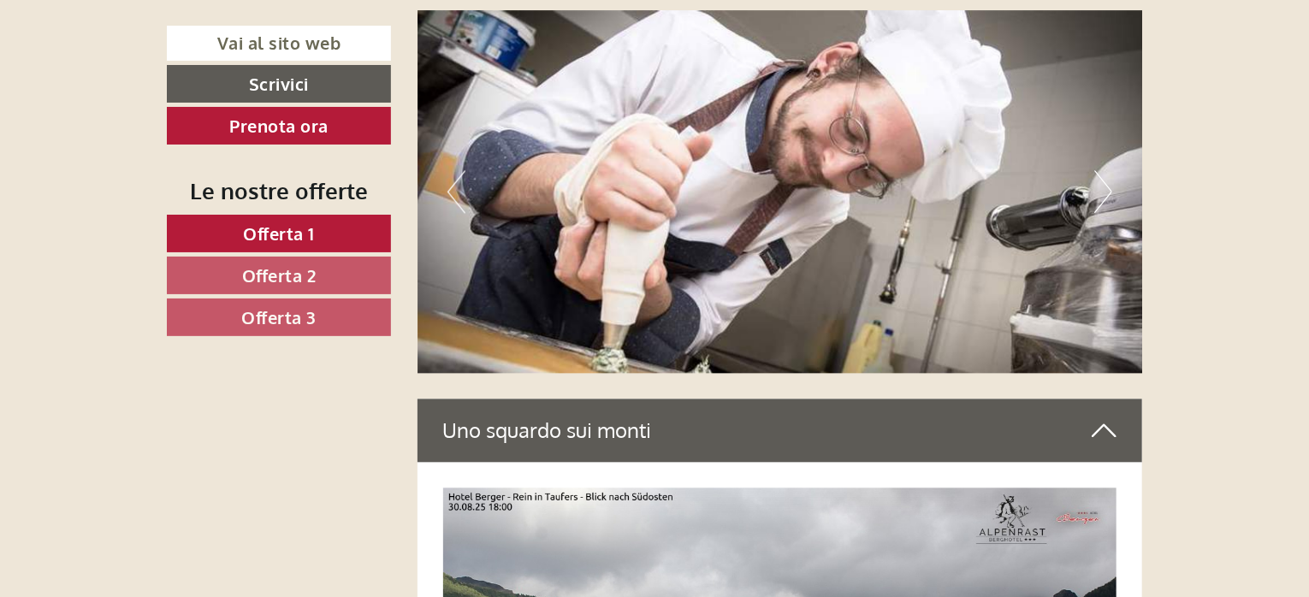
click at [1103, 189] on button "Next" at bounding box center [1103, 191] width 18 height 43
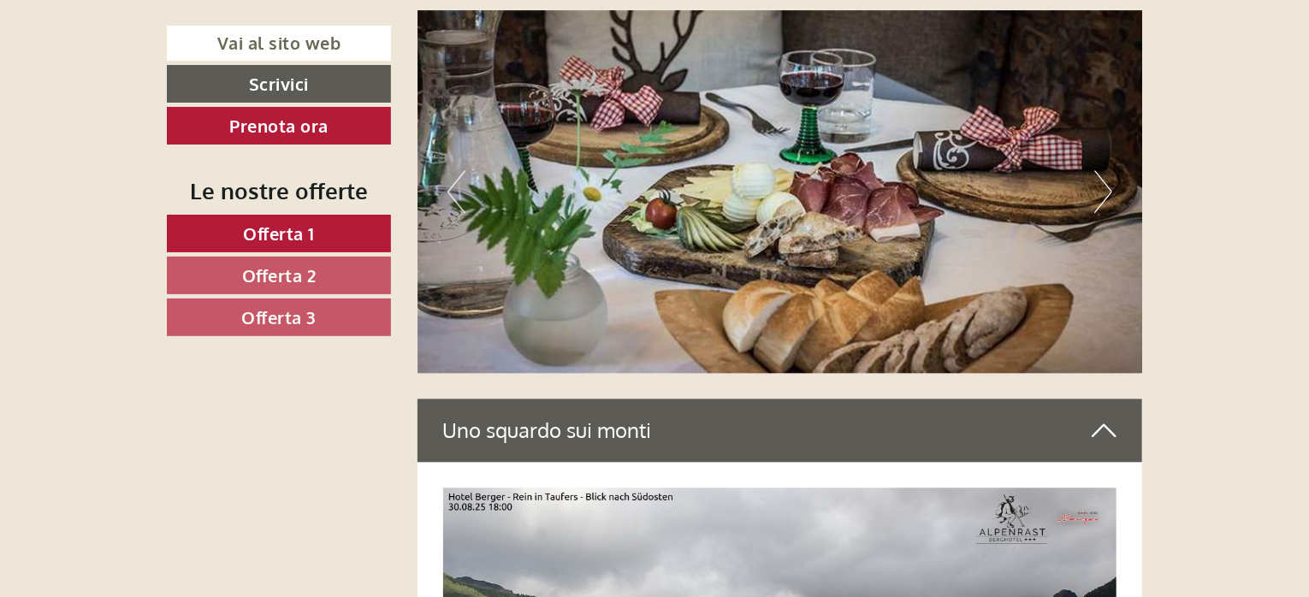
click at [1103, 189] on button "Next" at bounding box center [1103, 191] width 18 height 43
click at [1101, 191] on button "Next" at bounding box center [1103, 191] width 18 height 43
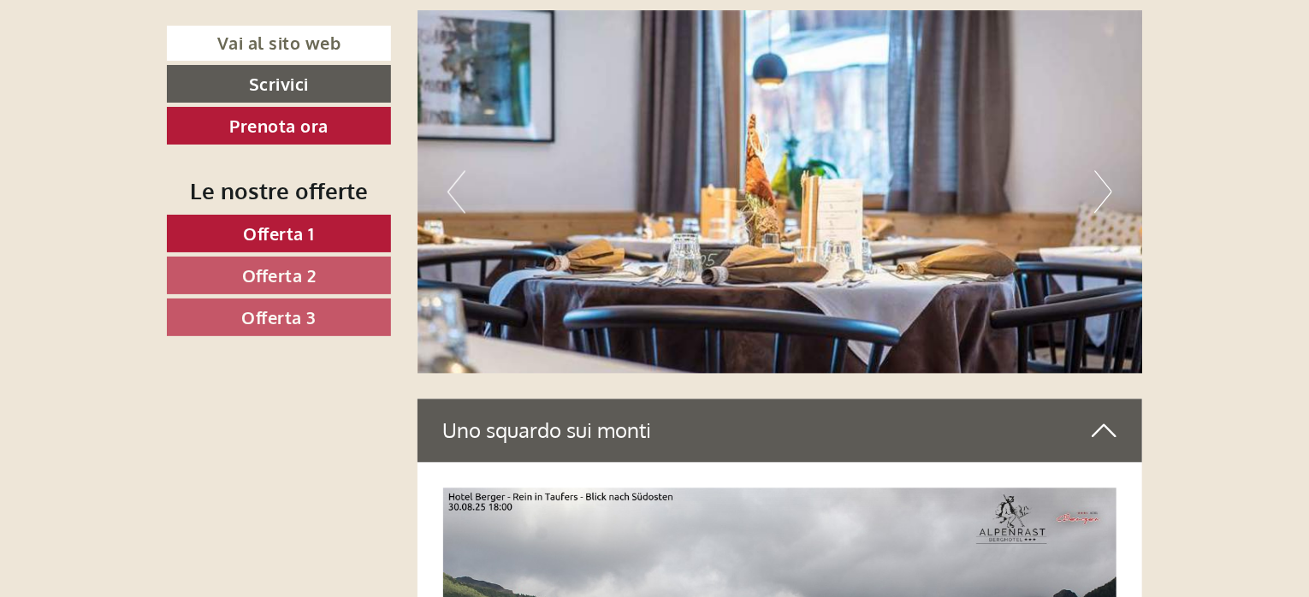
click at [1101, 191] on button "Next" at bounding box center [1103, 191] width 18 height 43
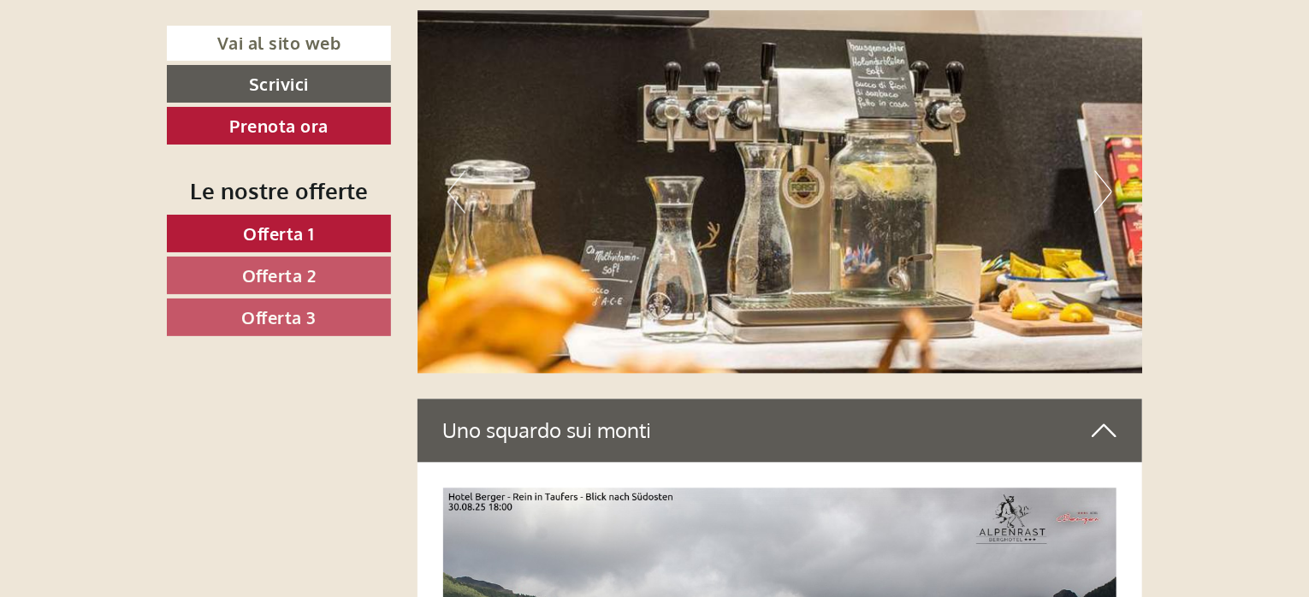
click at [1099, 187] on button "Next" at bounding box center [1103, 191] width 18 height 43
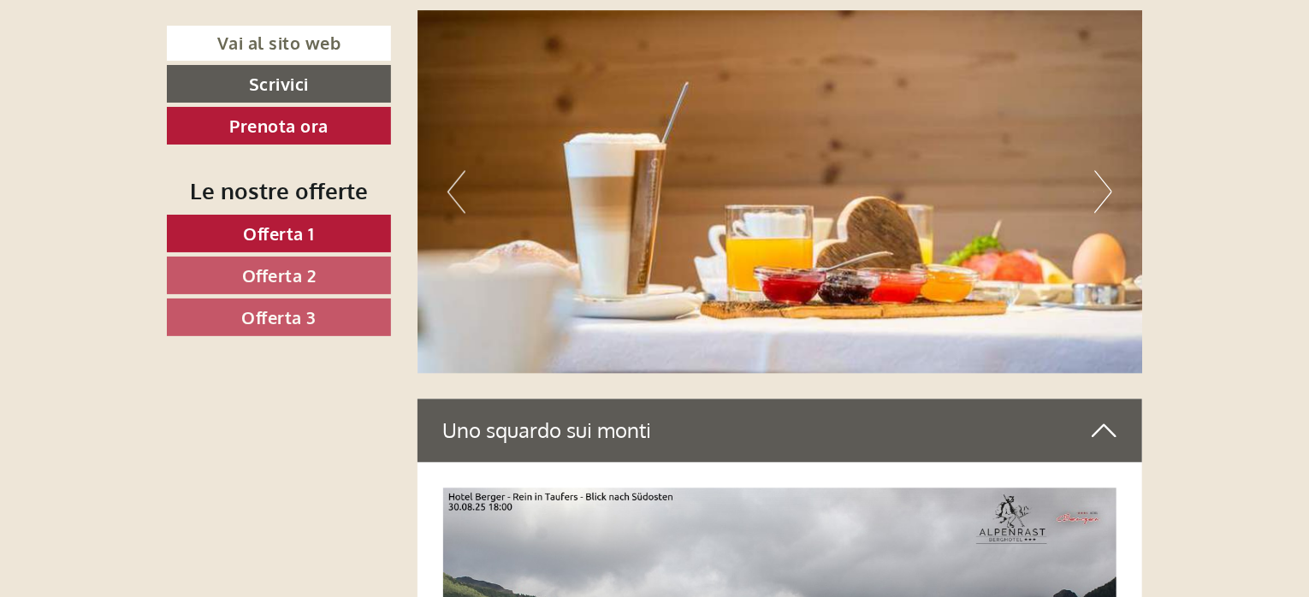
click at [1100, 183] on button "Next" at bounding box center [1103, 191] width 18 height 43
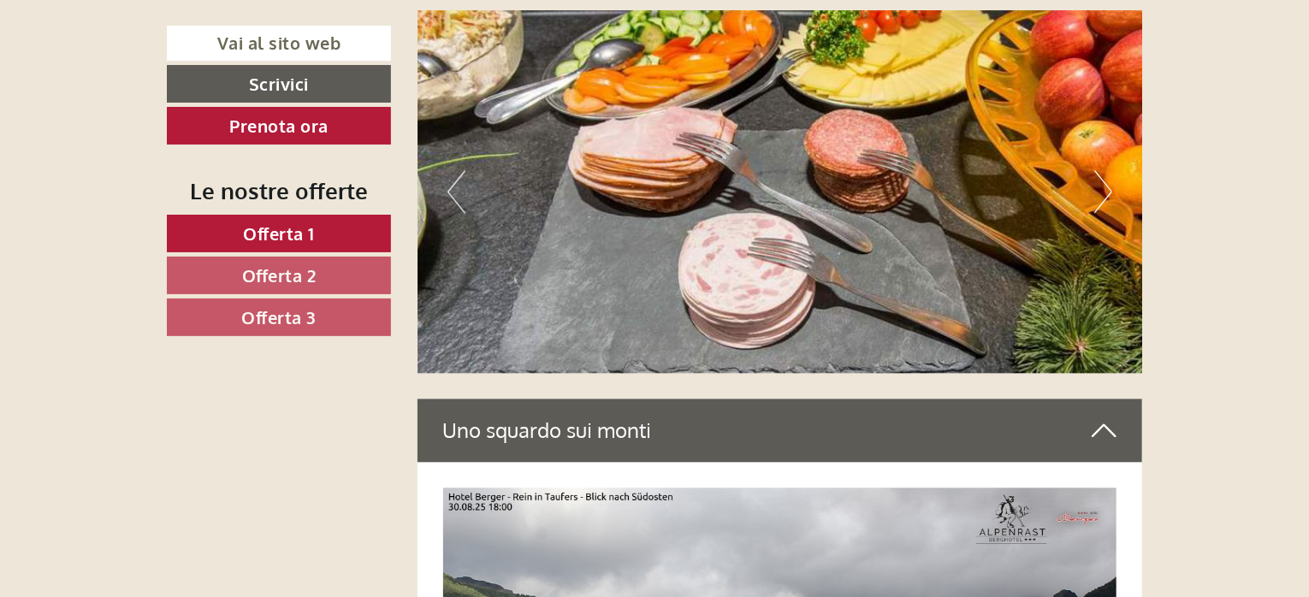
click at [1100, 183] on button "Next" at bounding box center [1103, 191] width 18 height 43
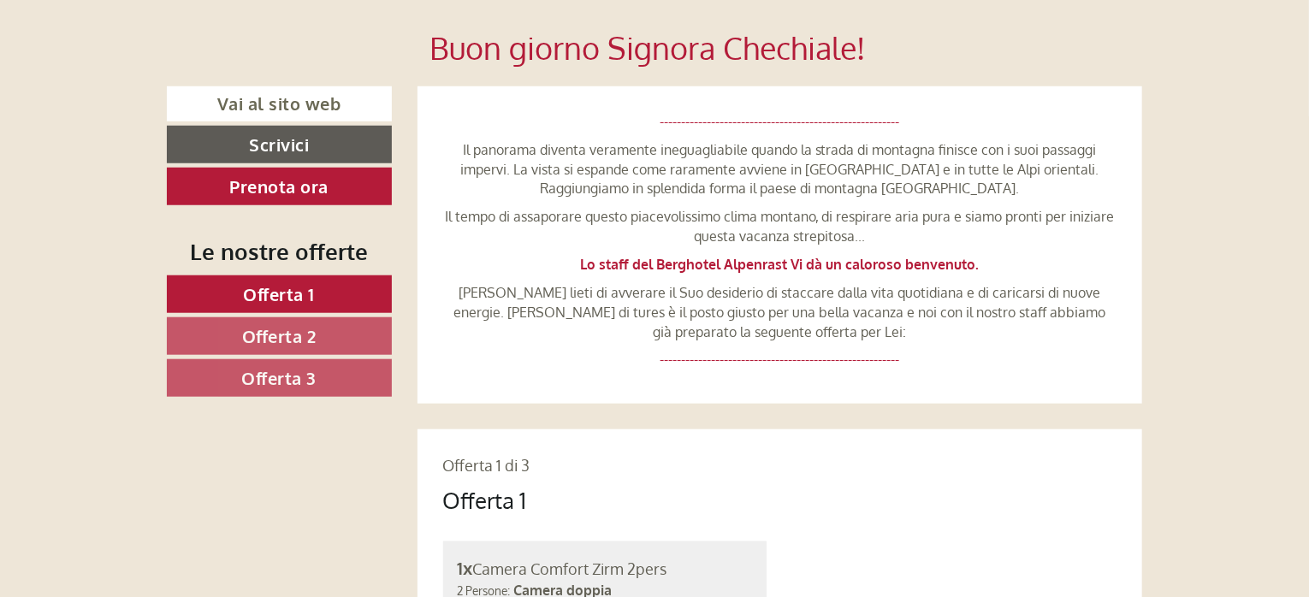
scroll to position [798, 0]
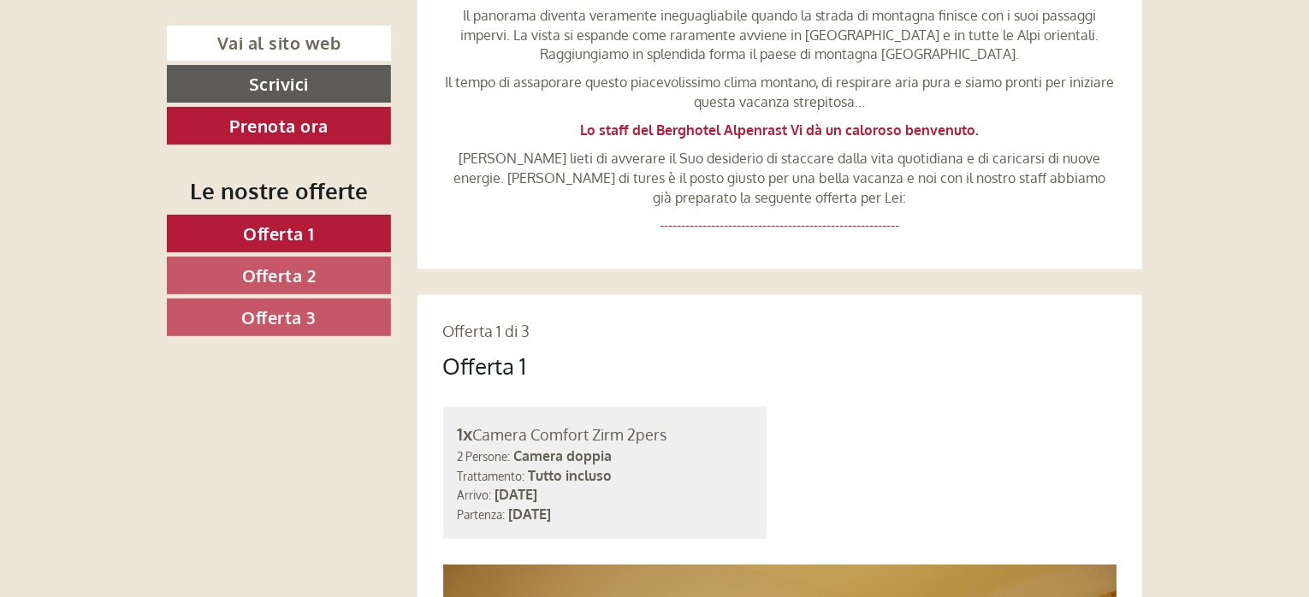
click at [311, 266] on span "Offerta 2" at bounding box center [279, 275] width 74 height 22
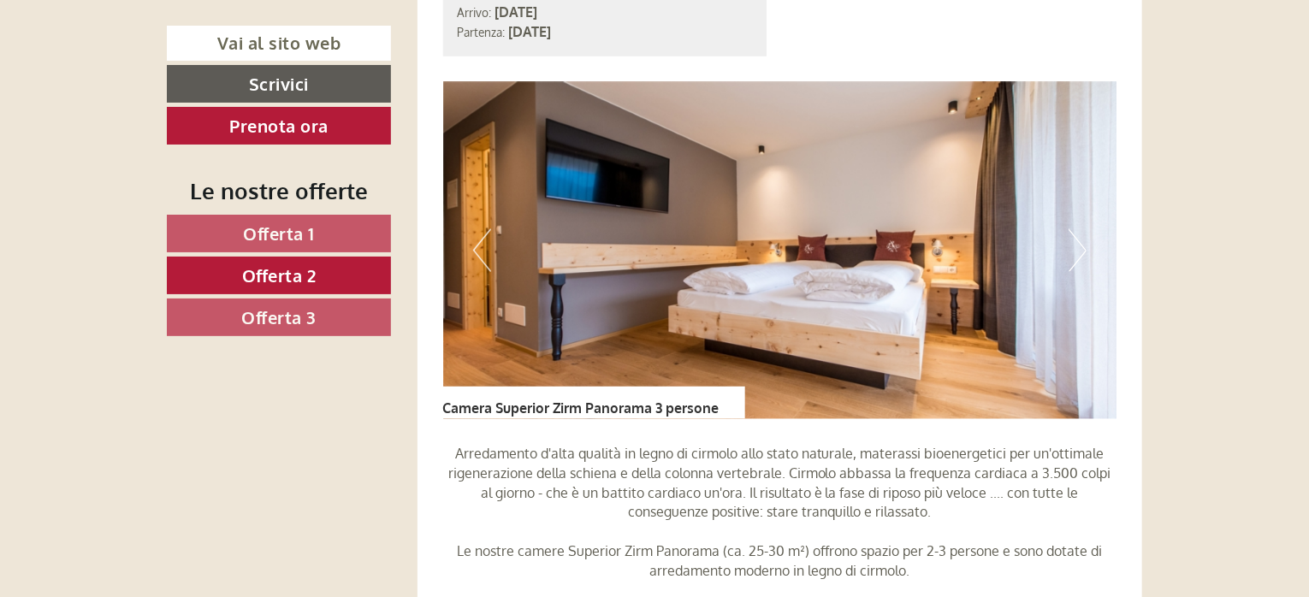
scroll to position [1265, 0]
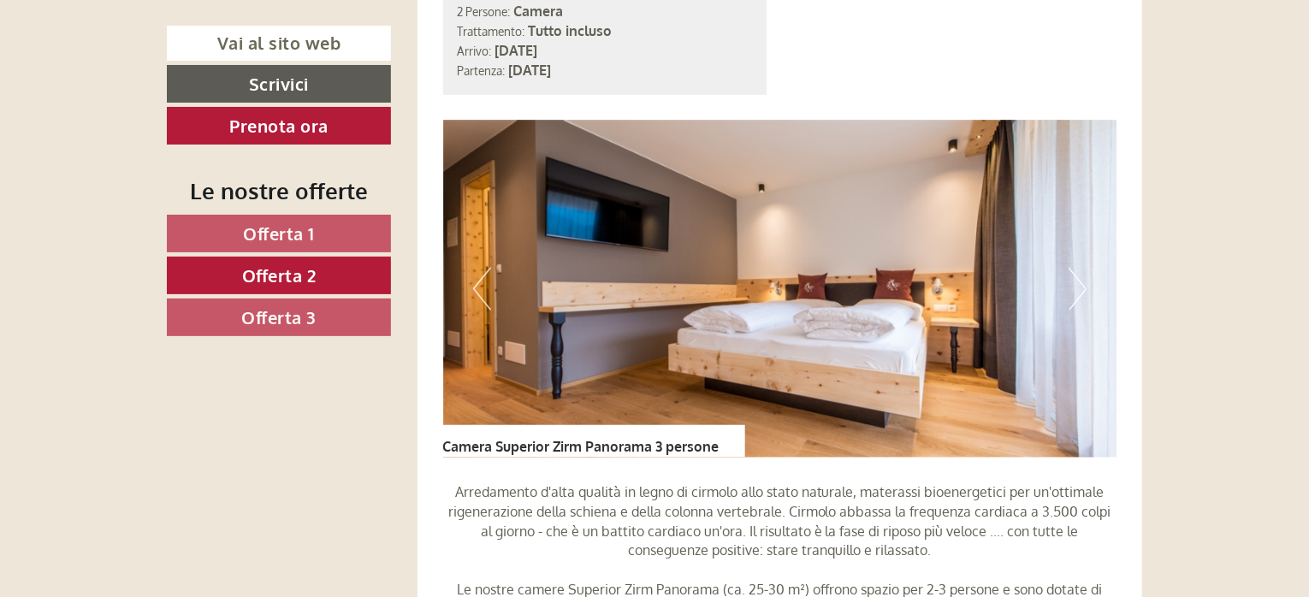
click at [1080, 285] on button "Next" at bounding box center [1078, 289] width 18 height 43
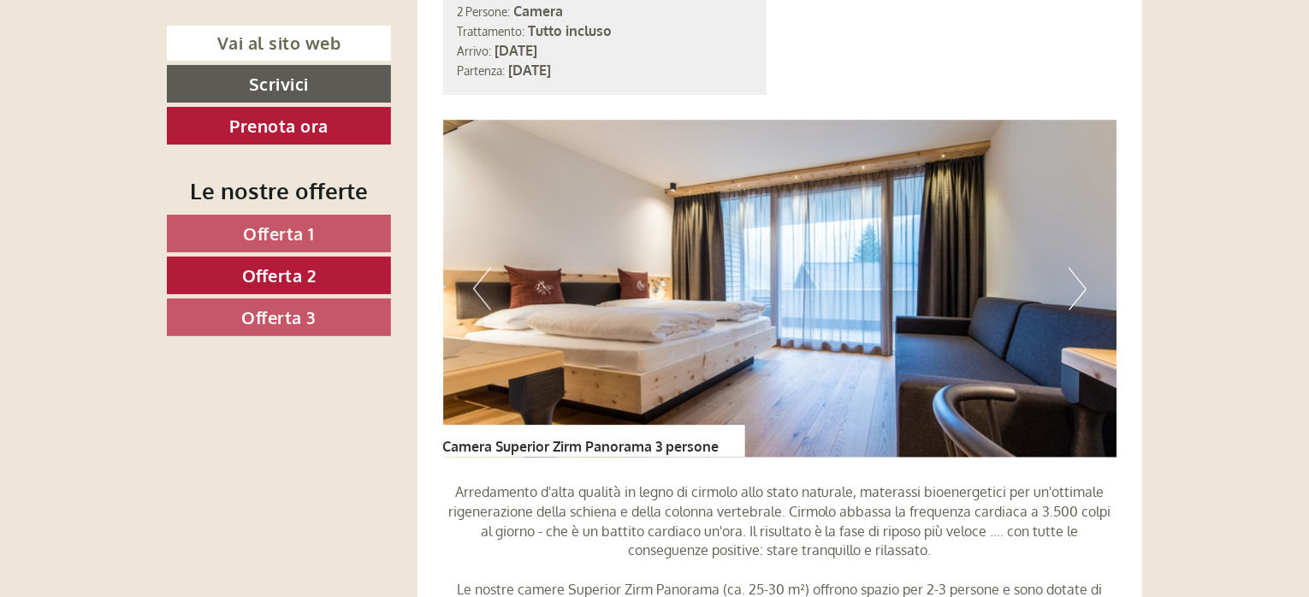
click at [1086, 287] on button "Next" at bounding box center [1078, 289] width 18 height 43
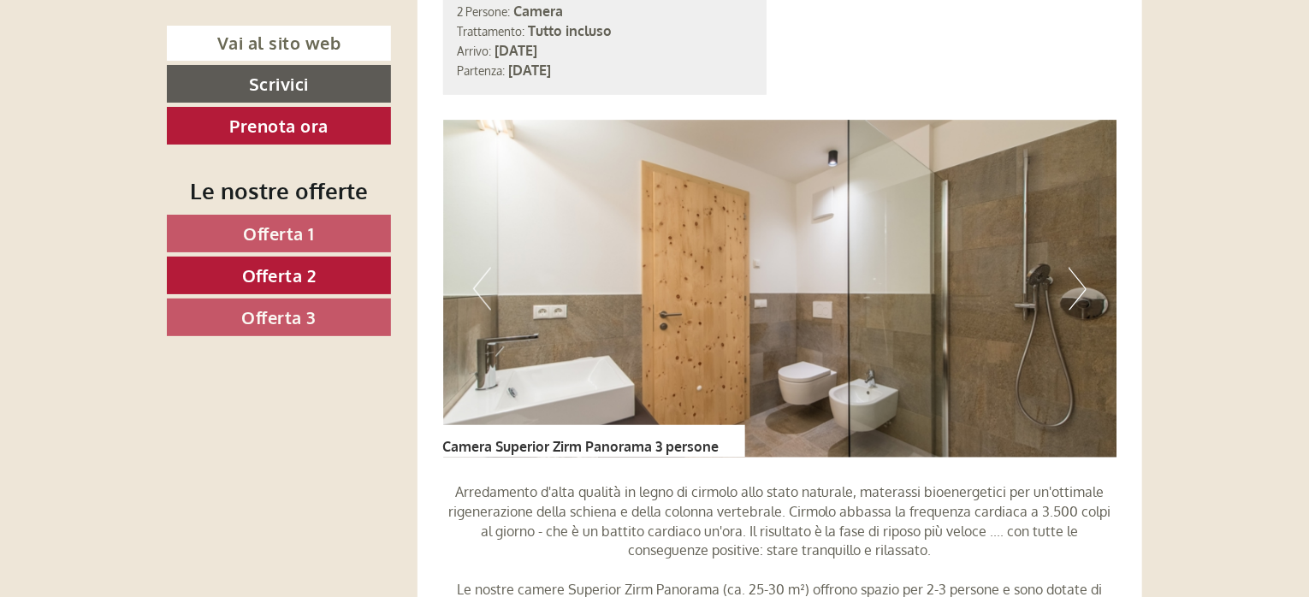
click at [1088, 288] on div "Previous Next" at bounding box center [780, 289] width 674 height 337
click at [1075, 287] on button "Next" at bounding box center [1078, 289] width 18 height 43
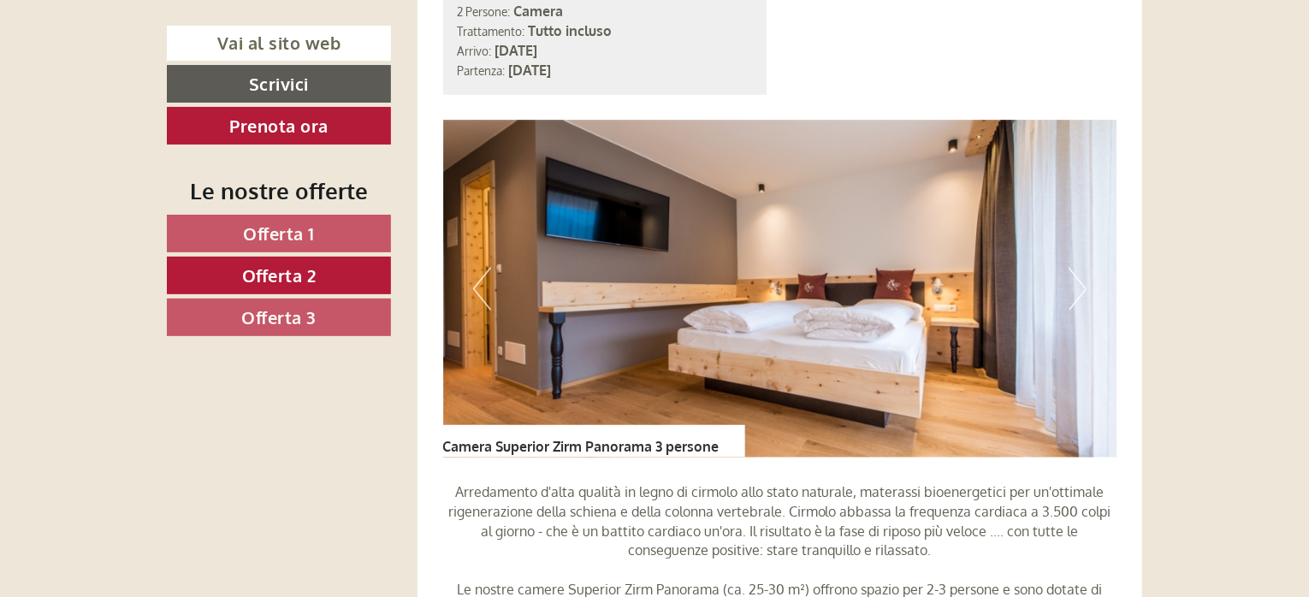
click at [1073, 289] on button "Next" at bounding box center [1078, 289] width 18 height 43
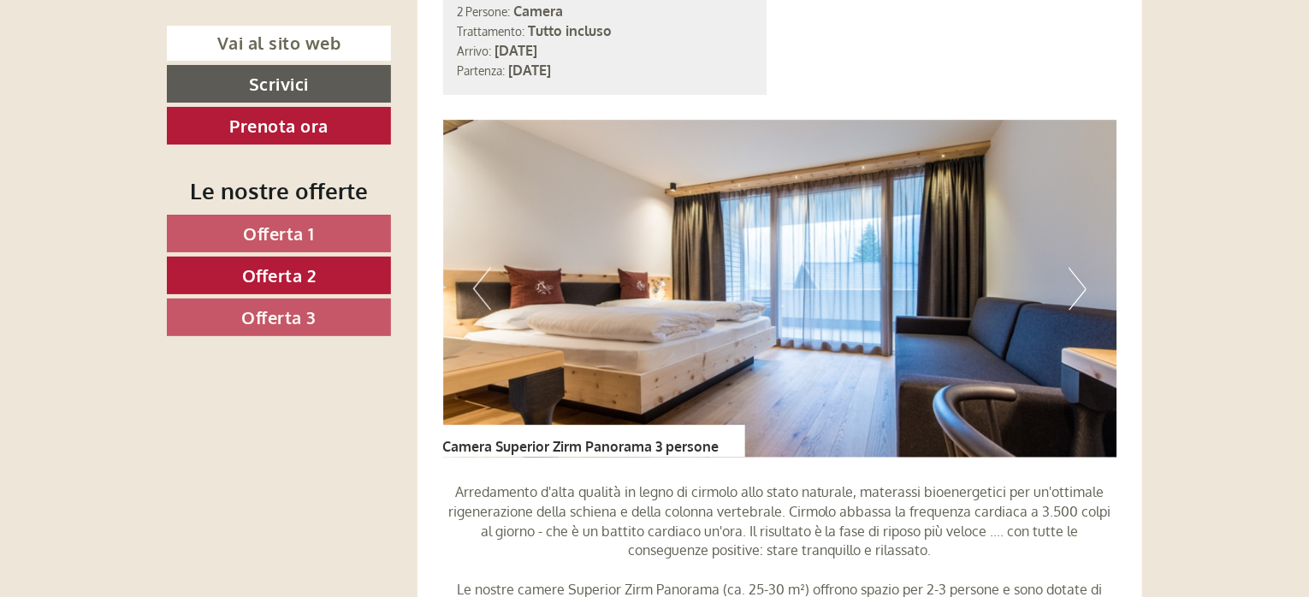
click at [1073, 289] on button "Next" at bounding box center [1078, 289] width 18 height 43
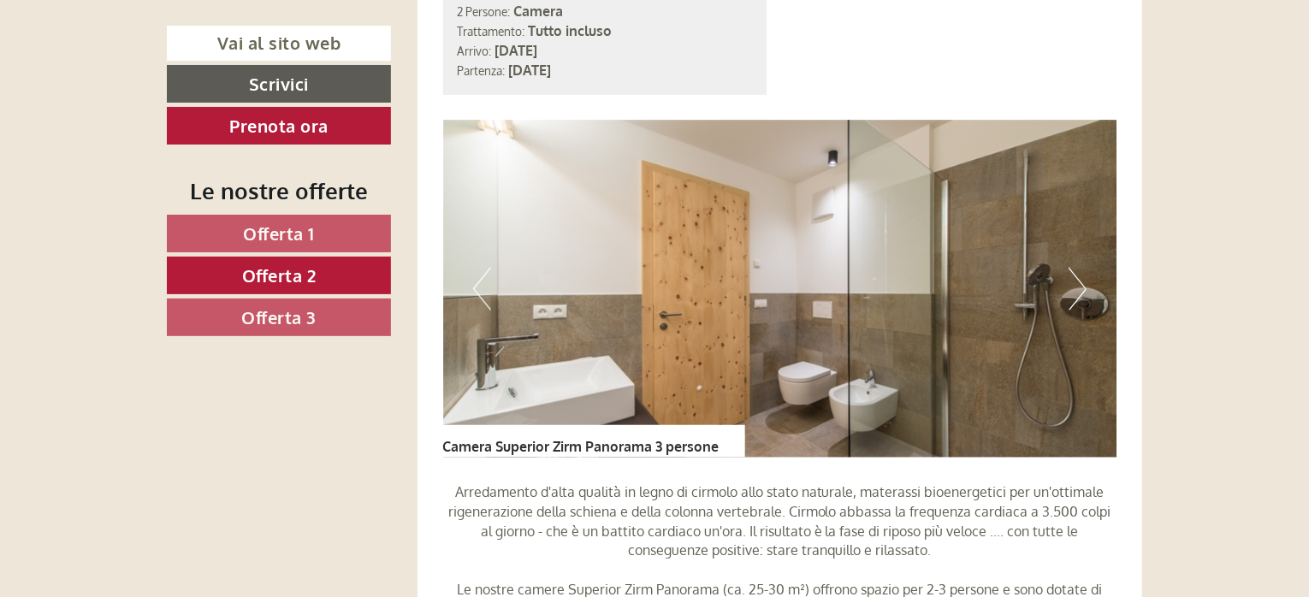
click at [1073, 291] on button "Next" at bounding box center [1078, 289] width 18 height 43
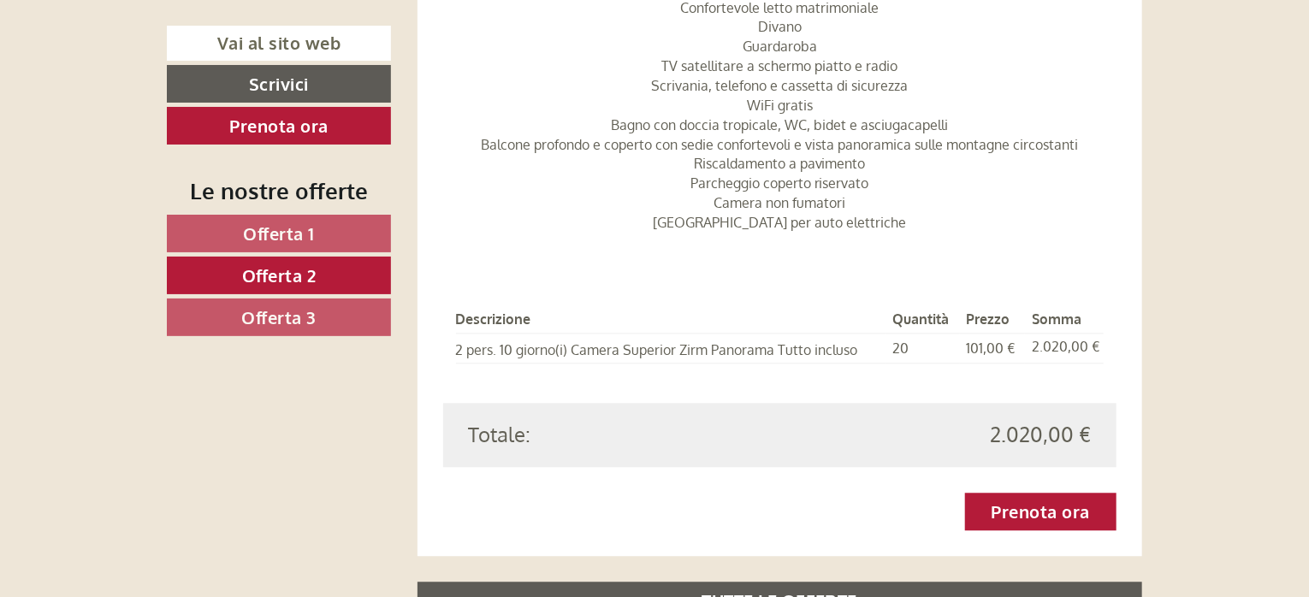
scroll to position [1949, 0]
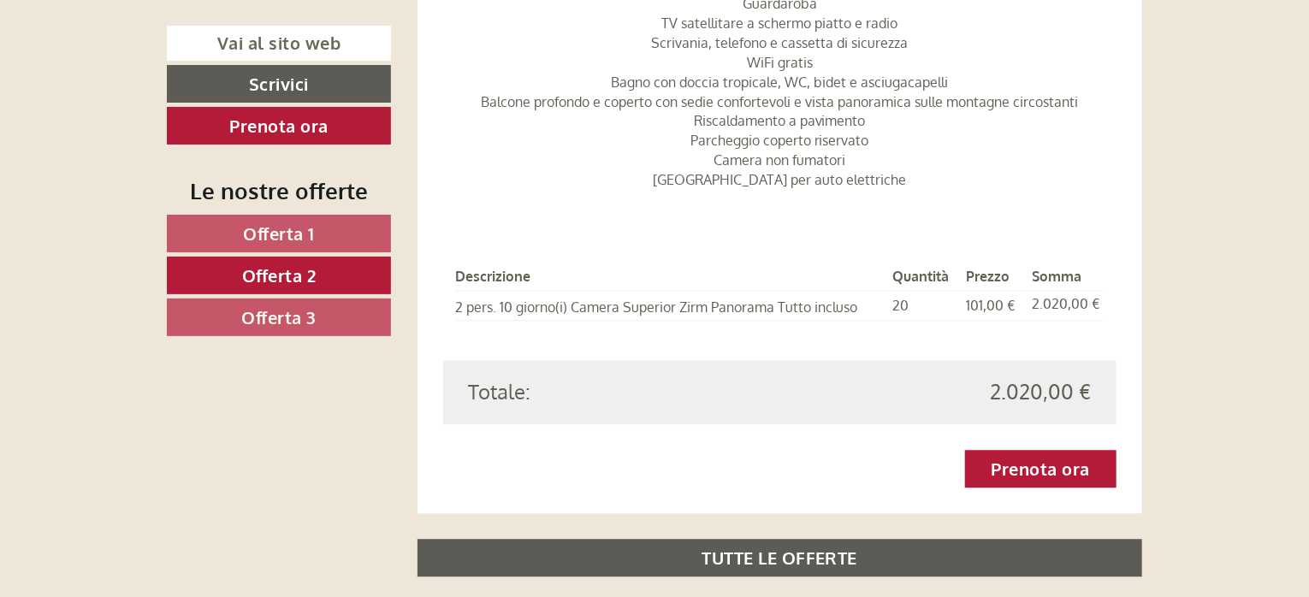
click at [307, 319] on span "Offerta 3" at bounding box center [278, 317] width 75 height 22
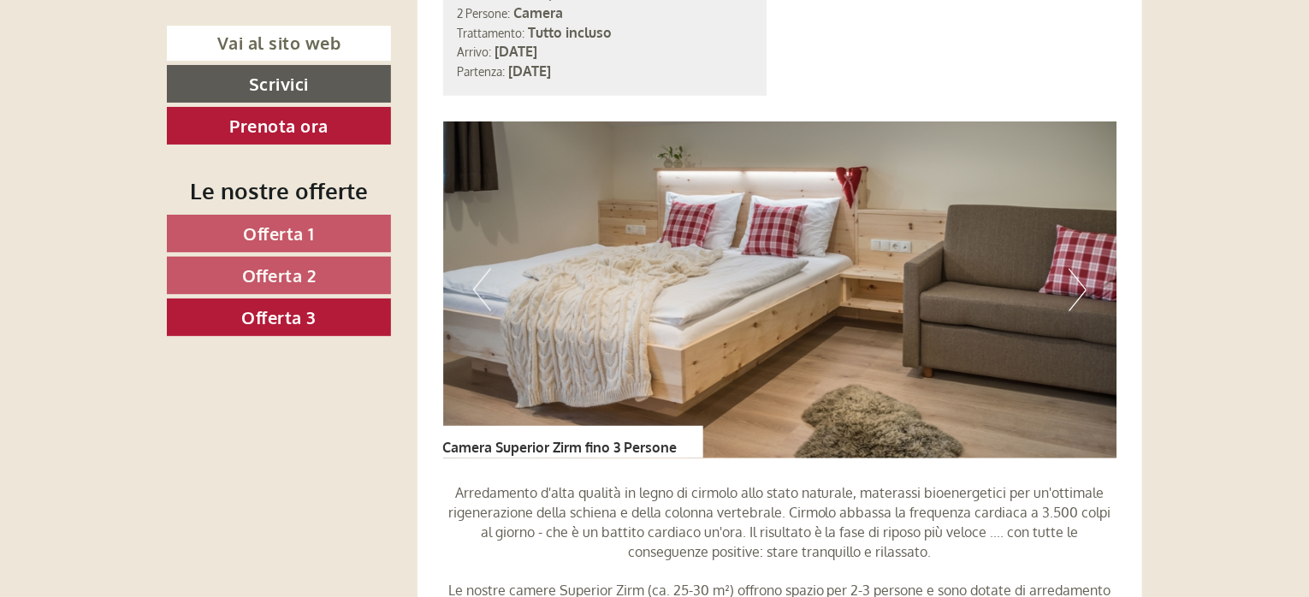
scroll to position [1265, 0]
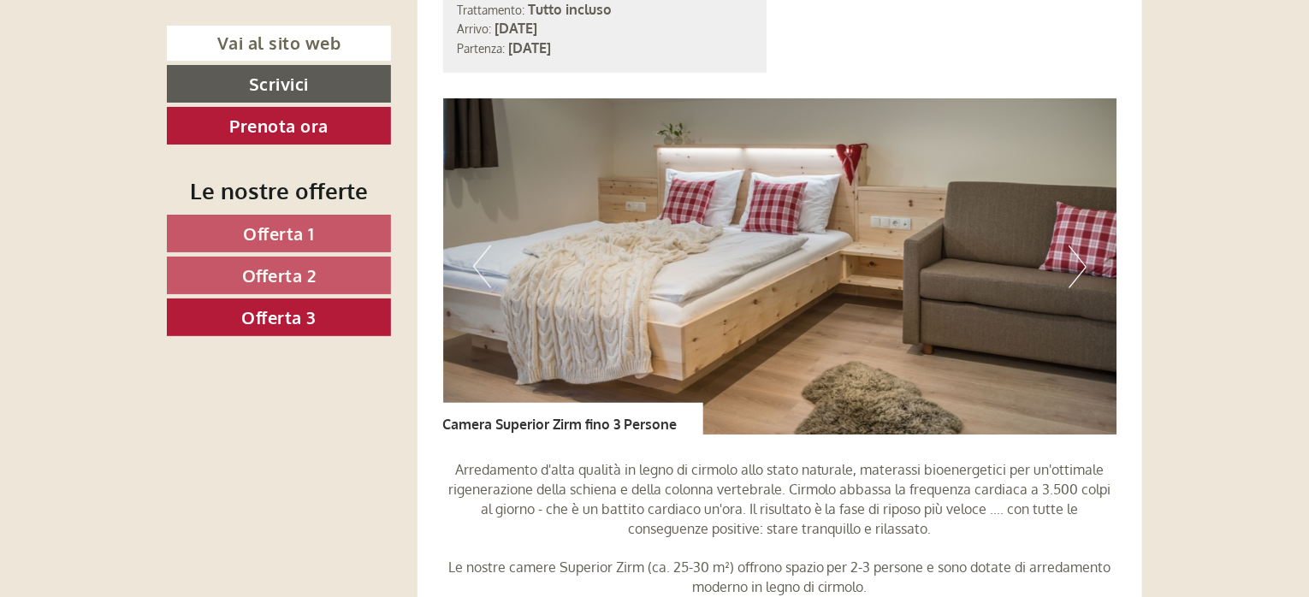
click at [1080, 263] on button "Next" at bounding box center [1078, 267] width 18 height 43
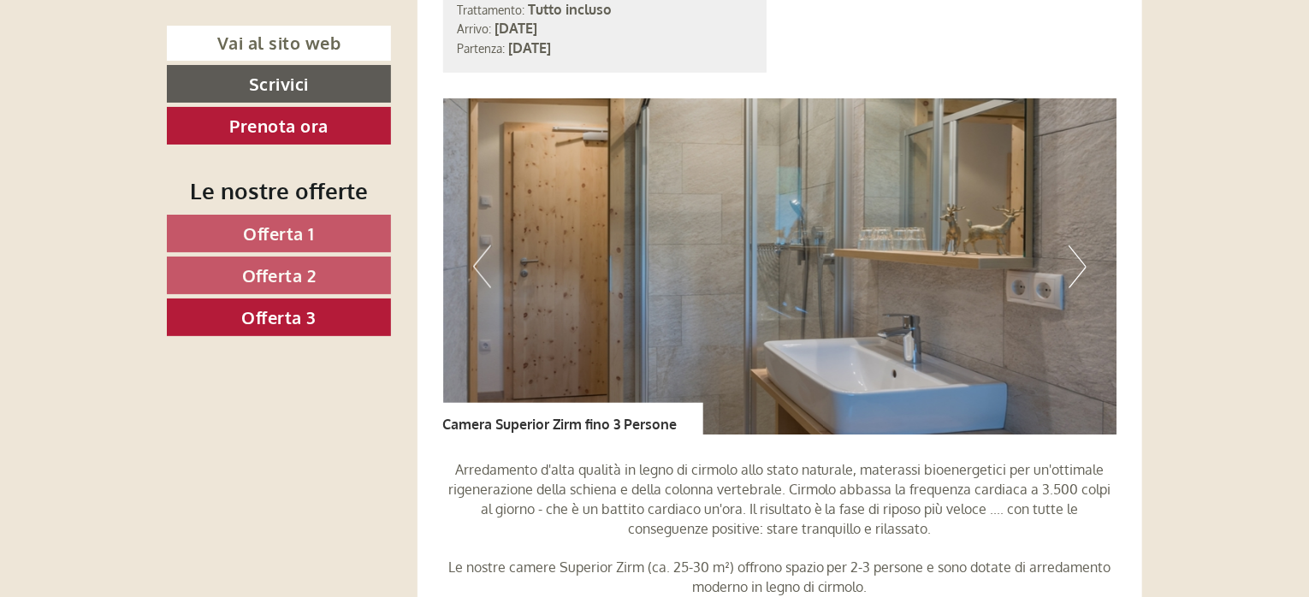
click at [1080, 262] on button "Next" at bounding box center [1078, 267] width 18 height 43
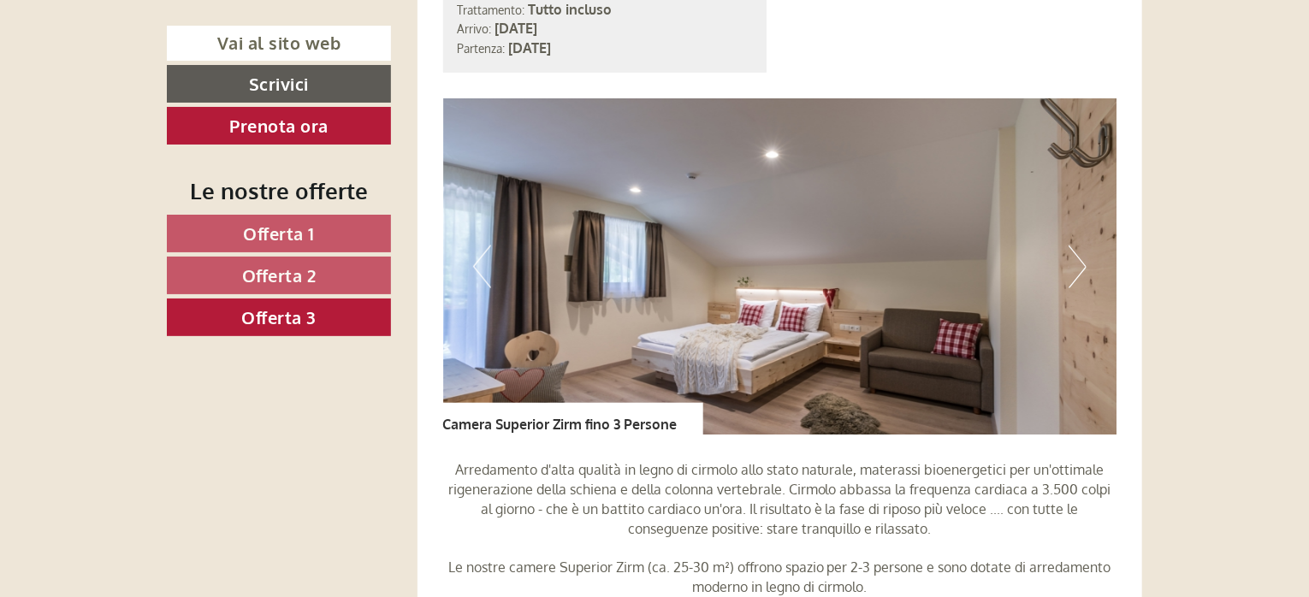
click at [1080, 262] on button "Next" at bounding box center [1078, 267] width 18 height 43
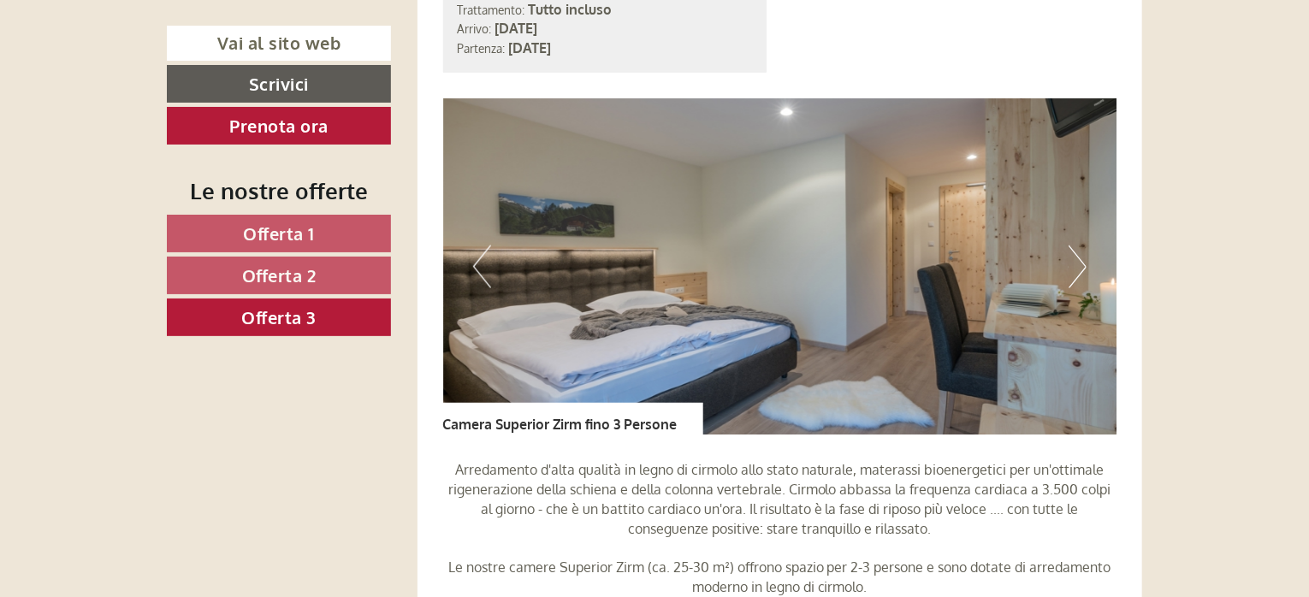
click at [1080, 262] on button "Next" at bounding box center [1078, 267] width 18 height 43
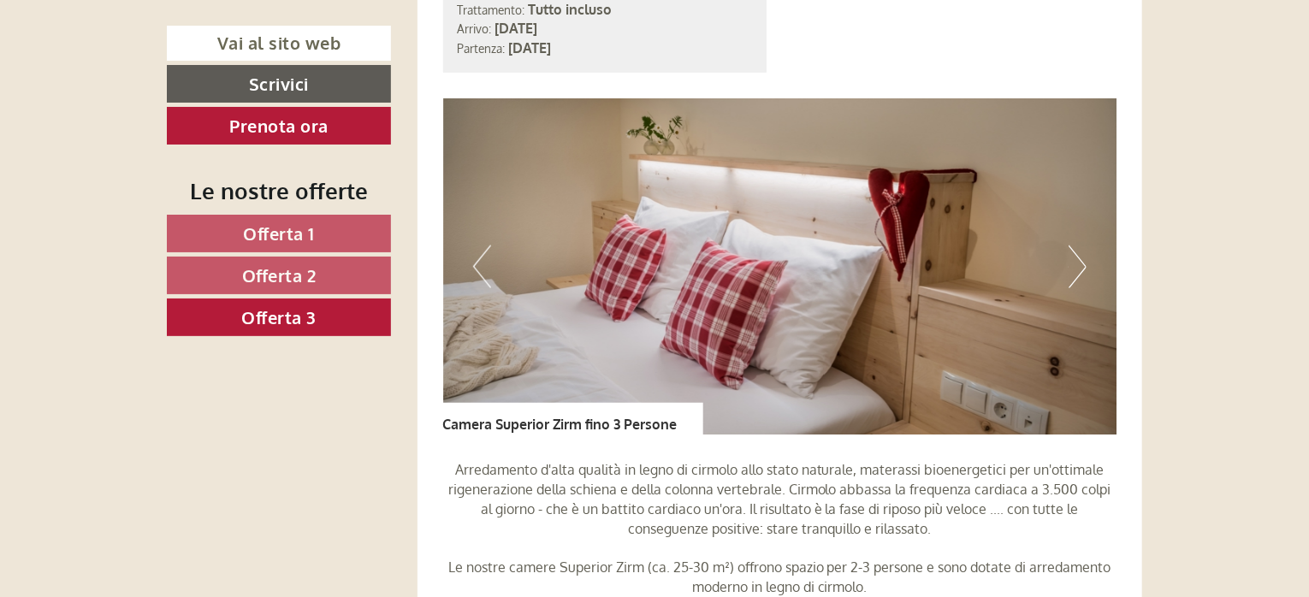
click at [1080, 263] on button "Next" at bounding box center [1078, 267] width 18 height 43
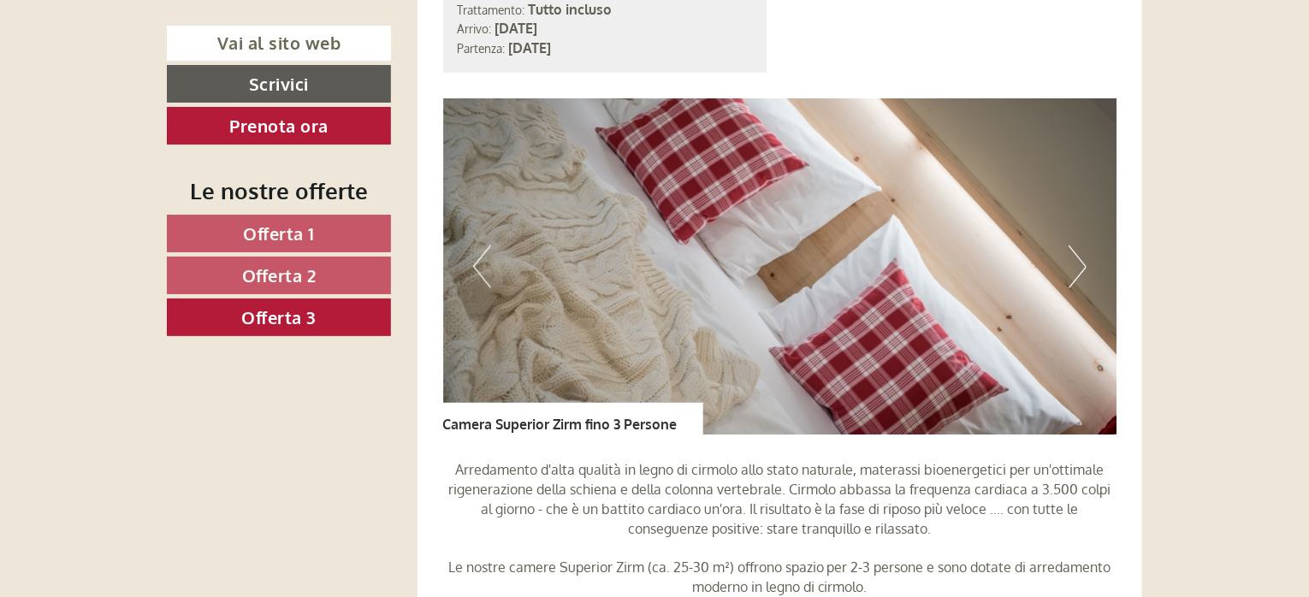
click at [1080, 263] on button "Next" at bounding box center [1078, 267] width 18 height 43
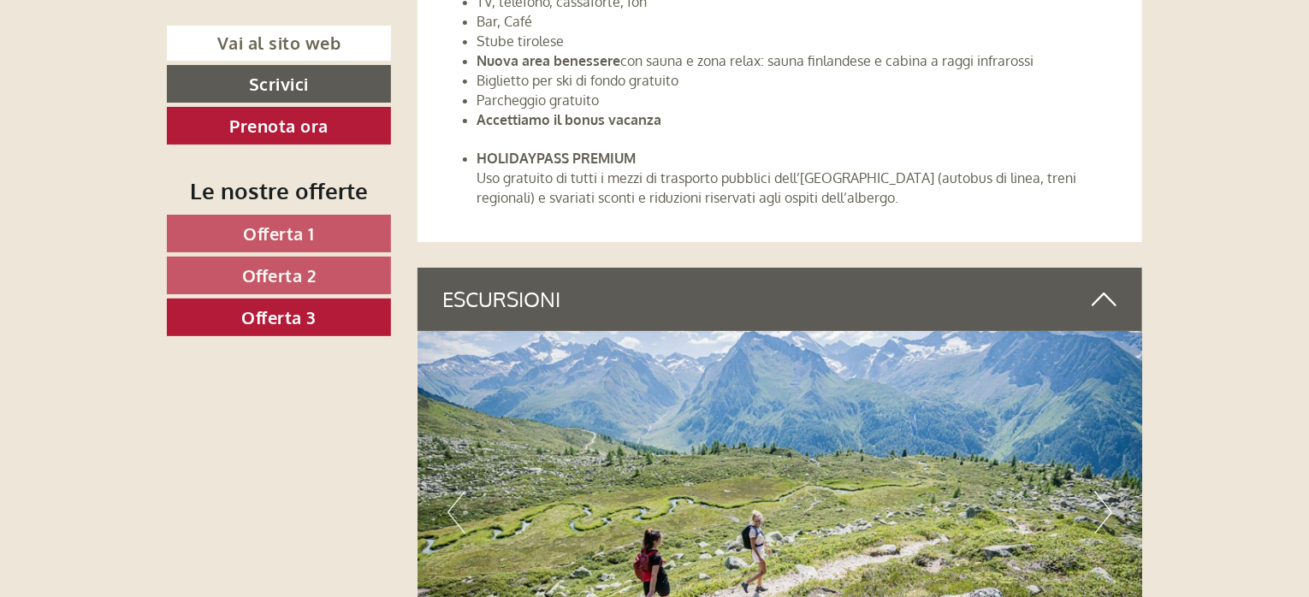
scroll to position [3061, 0]
